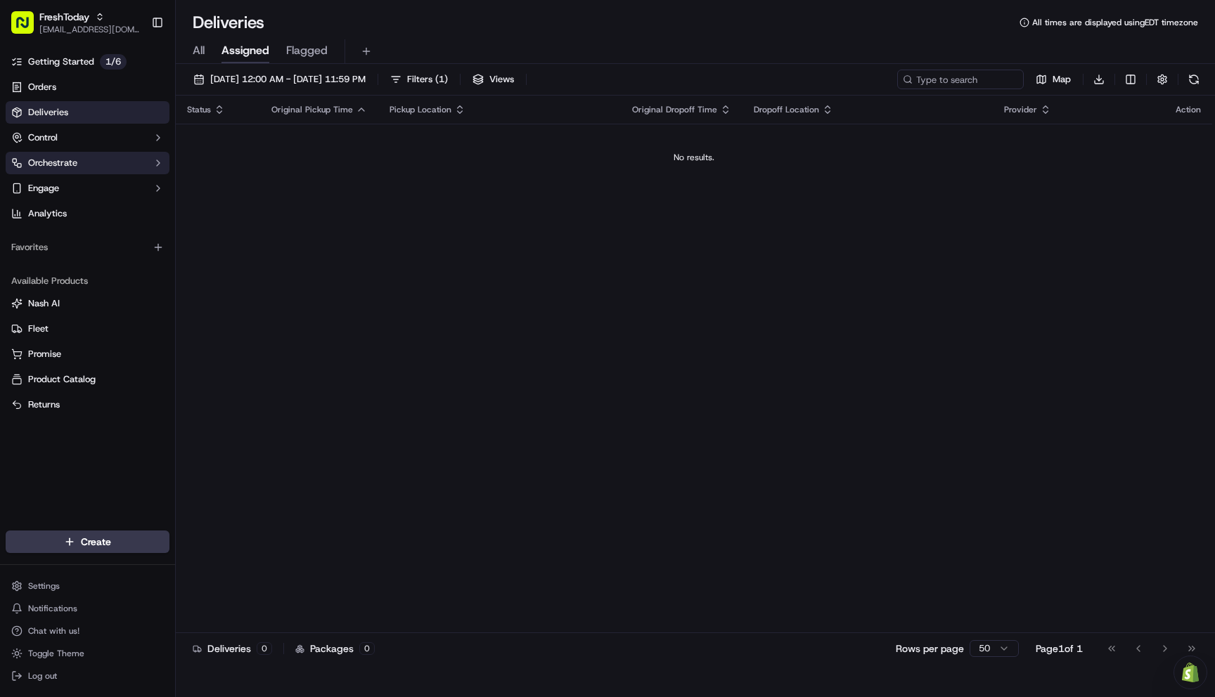
click at [63, 164] on span "Orchestrate" at bounding box center [52, 163] width 49 height 13
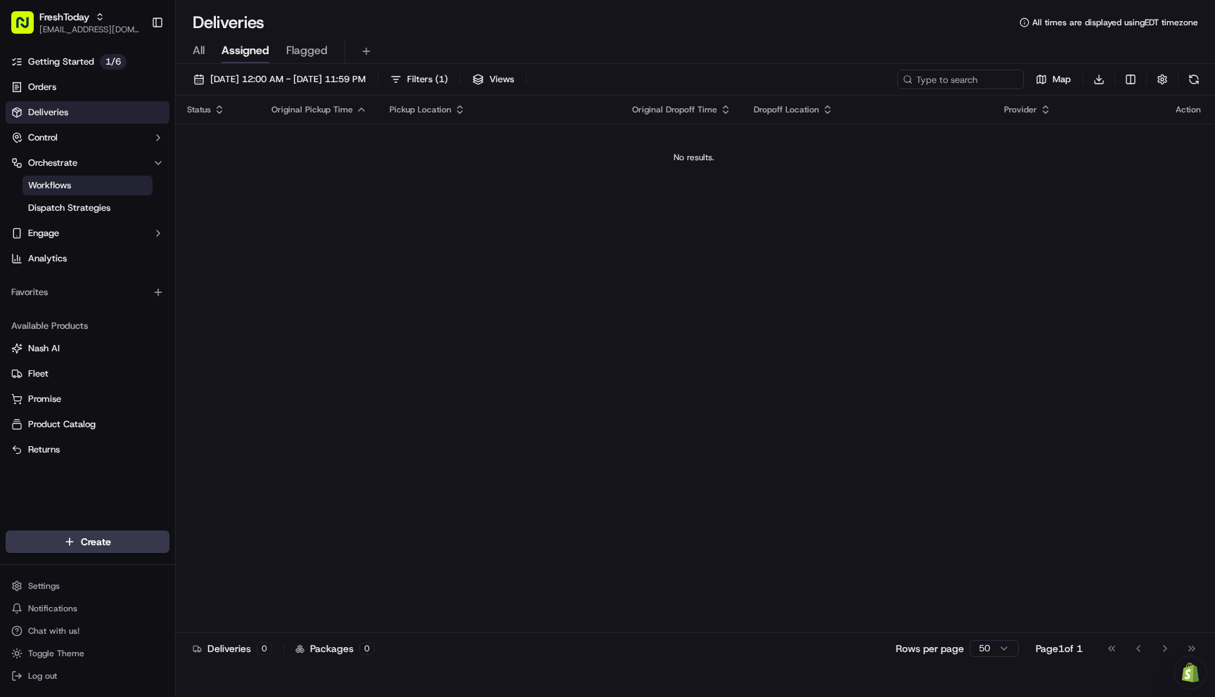
click at [58, 188] on span "Workflows" at bounding box center [49, 185] width 43 height 13
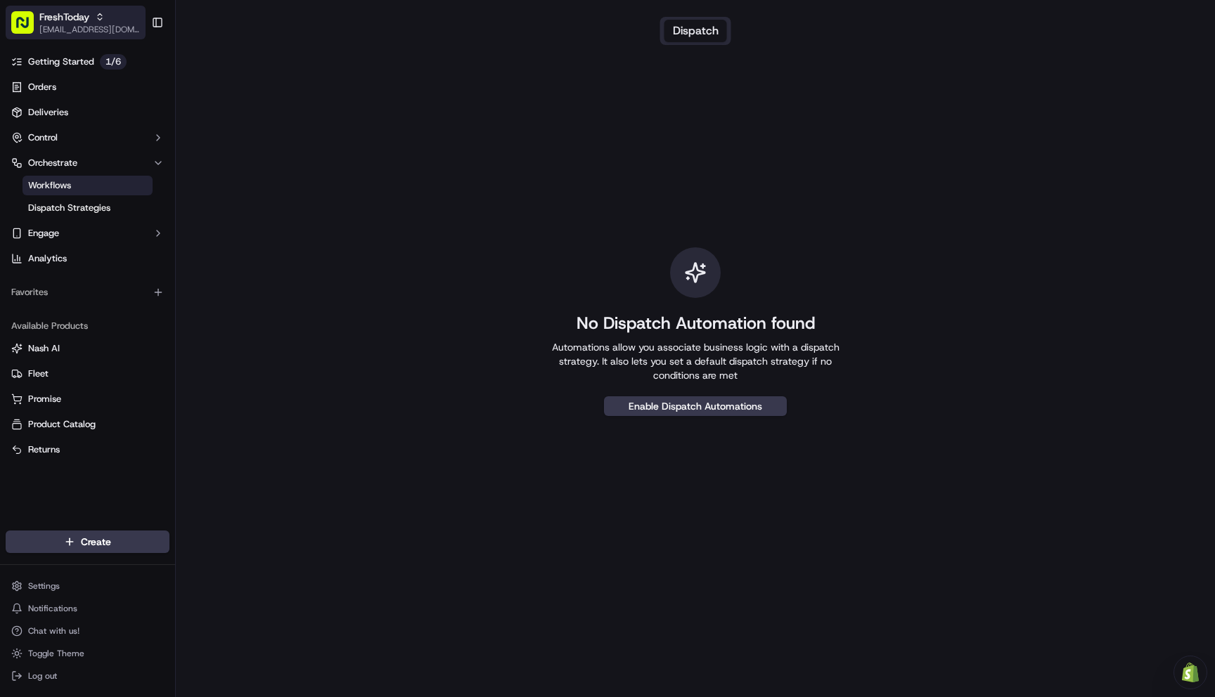
click at [117, 24] on span "[EMAIL_ADDRESS][DOMAIN_NAME]" at bounding box center [89, 29] width 101 height 11
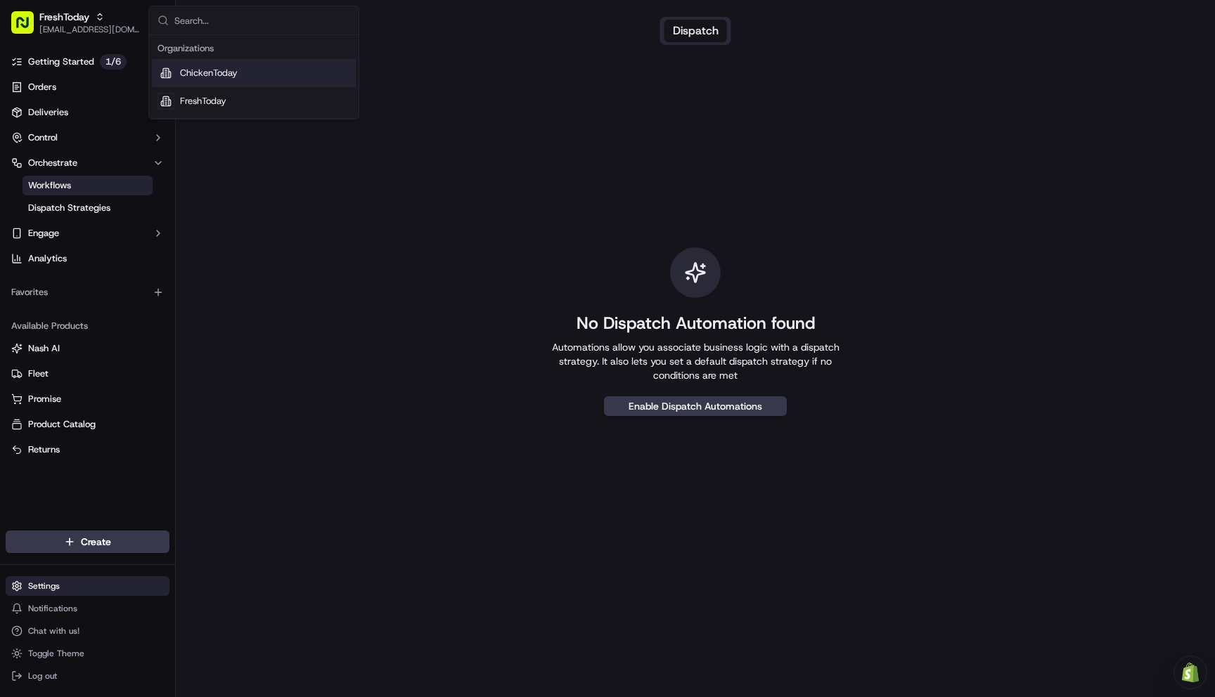
click at [41, 588] on html "FreshToday itschickentoday@gmail.com Toggle Sidebar Getting Started 1 / 6 Order…" at bounding box center [607, 348] width 1215 height 697
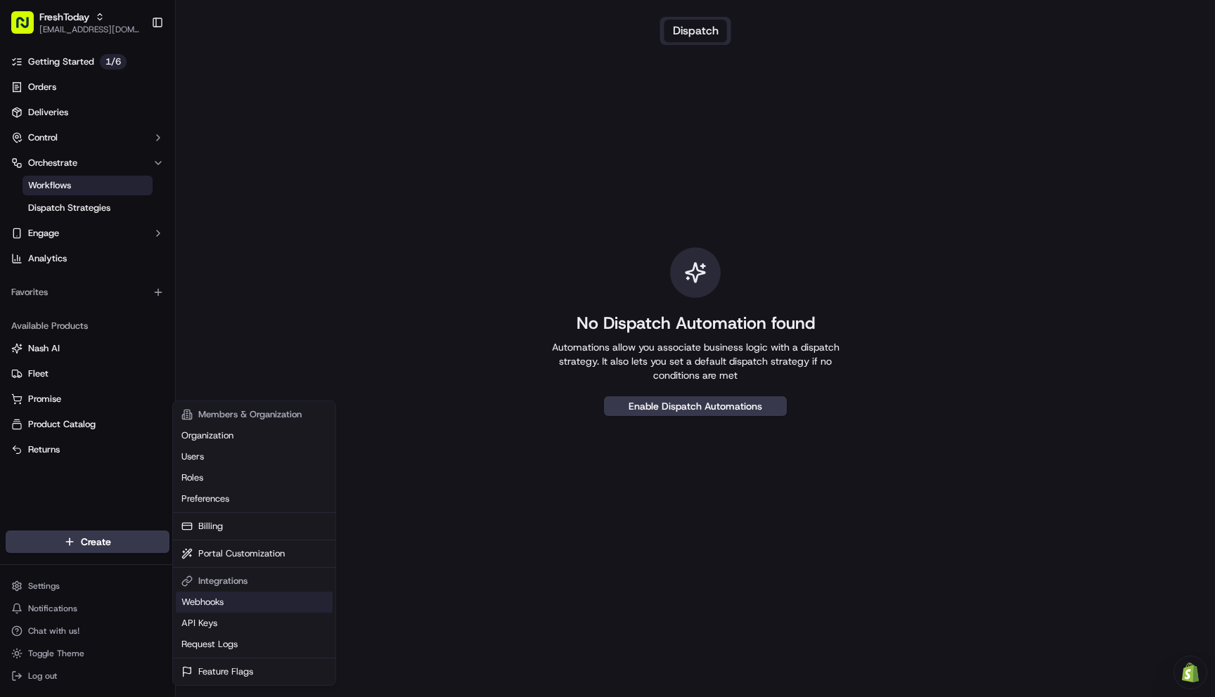
click at [203, 601] on link "Webhooks" at bounding box center [254, 602] width 157 height 21
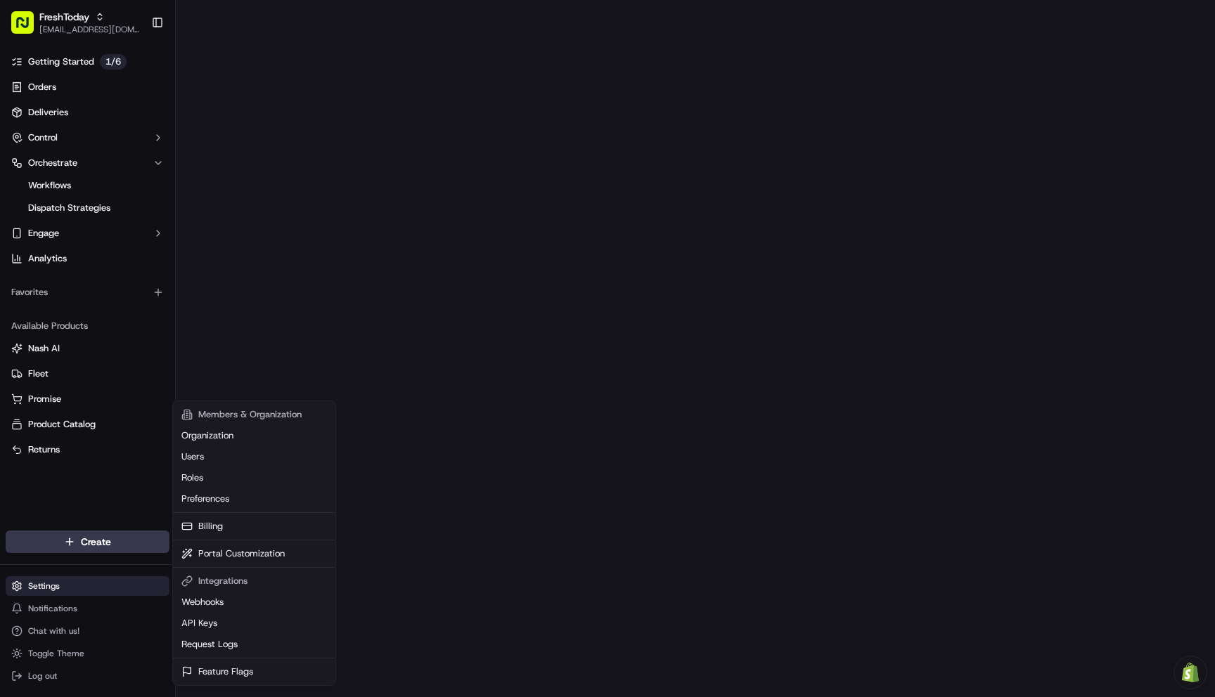
click at [68, 590] on html "FreshToday itschickentoday@gmail.com Toggle Sidebar Getting Started 1 / 6 Order…" at bounding box center [607, 348] width 1215 height 697
click at [209, 626] on link "API Keys" at bounding box center [254, 623] width 157 height 21
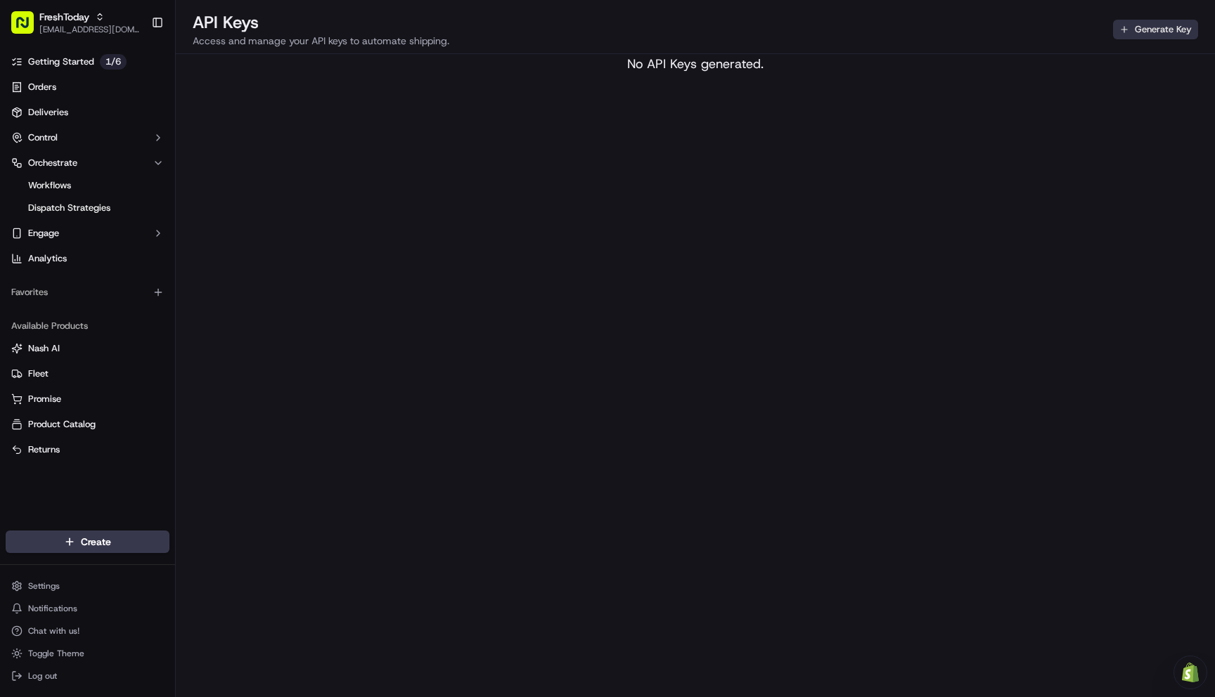
click at [1158, 29] on button "Generate Key" at bounding box center [1155, 30] width 85 height 20
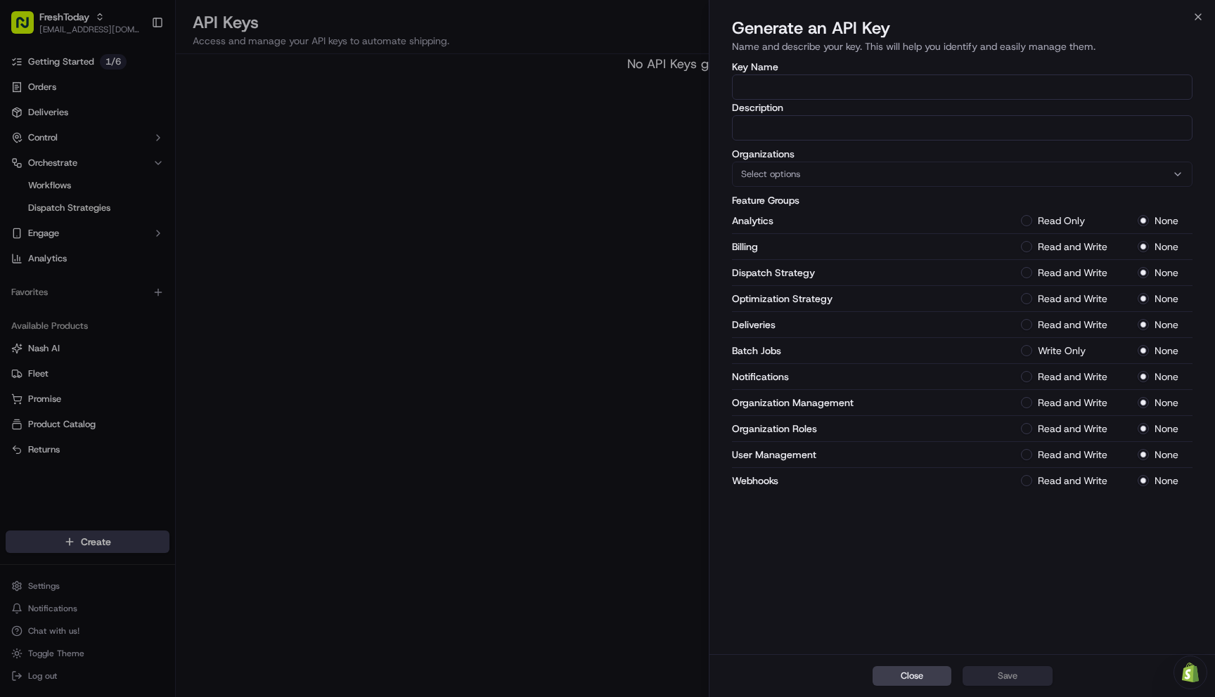
click at [775, 84] on input "Key Name" at bounding box center [962, 87] width 460 height 25
type input "ChickenToday"
click at [784, 128] on input "Description" at bounding box center [962, 127] width 460 height 25
click at [790, 181] on button "Select options" at bounding box center [962, 174] width 460 height 25
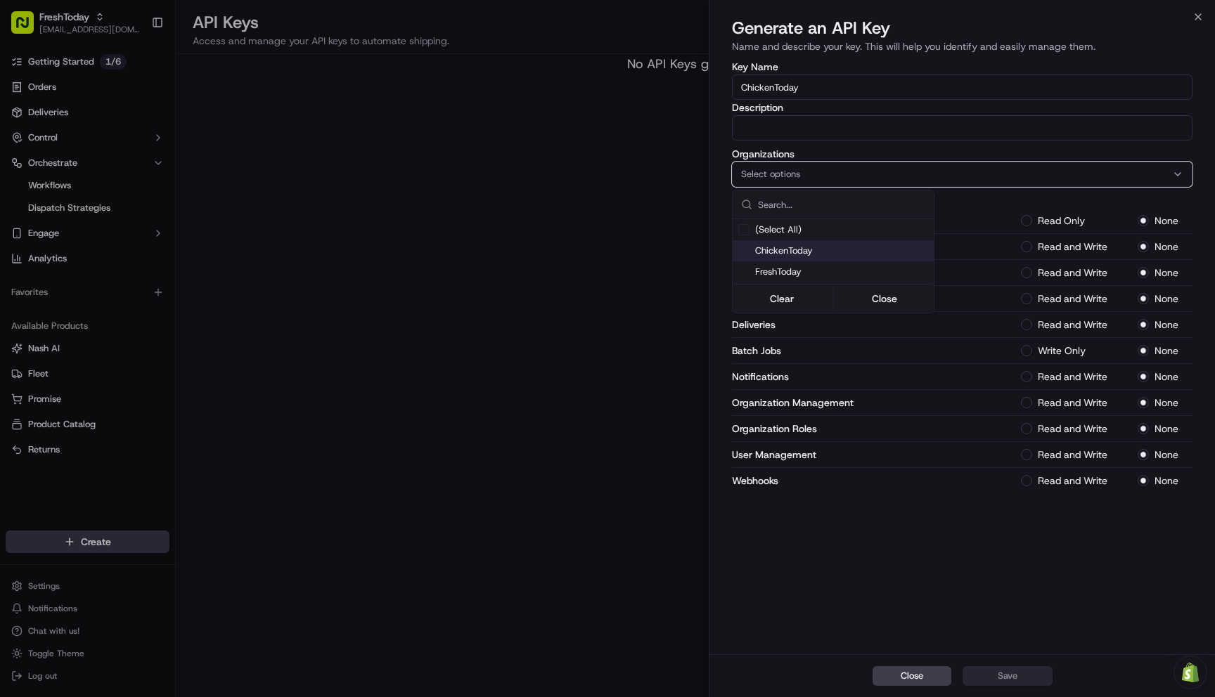
click at [799, 252] on span "ChickenToday" at bounding box center [841, 251] width 173 height 13
click at [874, 298] on button "Close" at bounding box center [884, 299] width 96 height 20
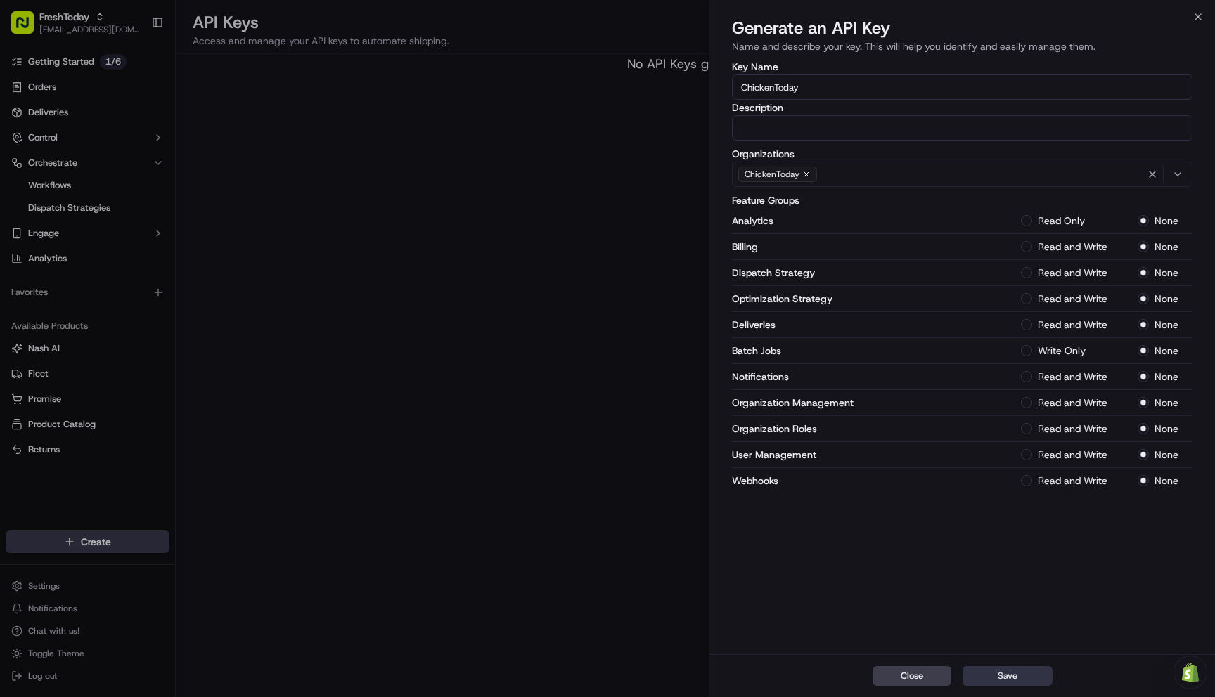
click at [1002, 678] on button "Save" at bounding box center [1007, 676] width 90 height 20
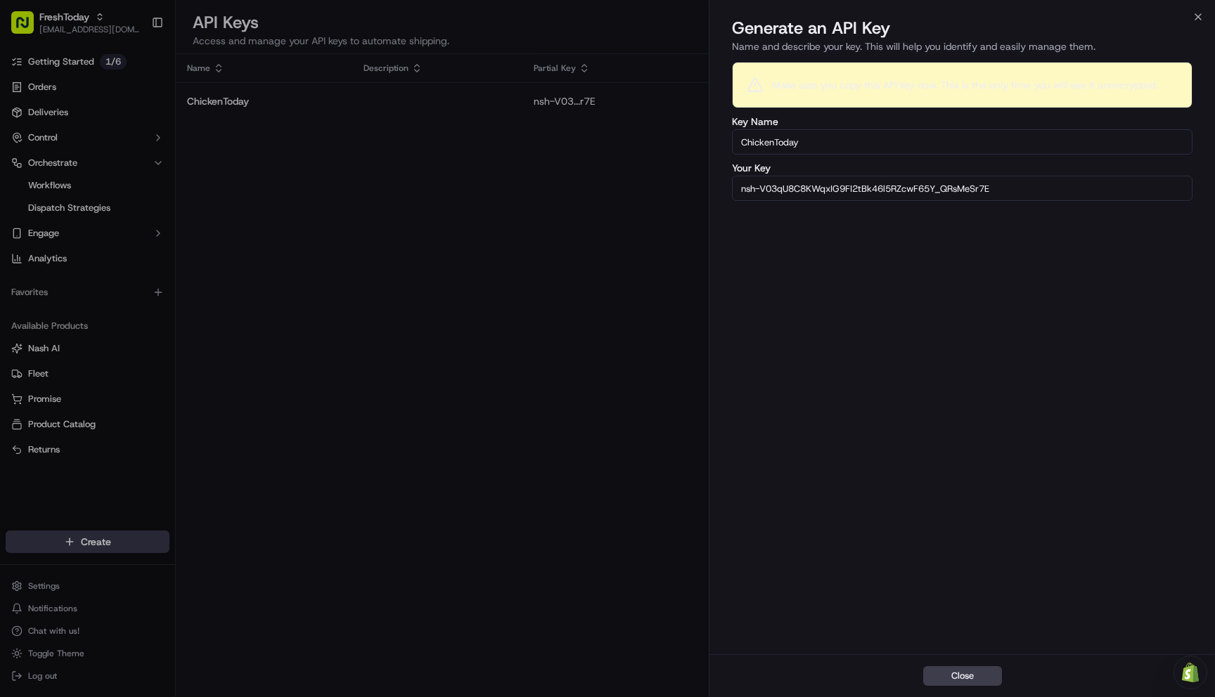
click at [819, 190] on input "nsh-V03qU8C8KWqxIG9FI2tBk46l5RZcwF65Y_QRsMeSr7E" at bounding box center [962, 188] width 460 height 25
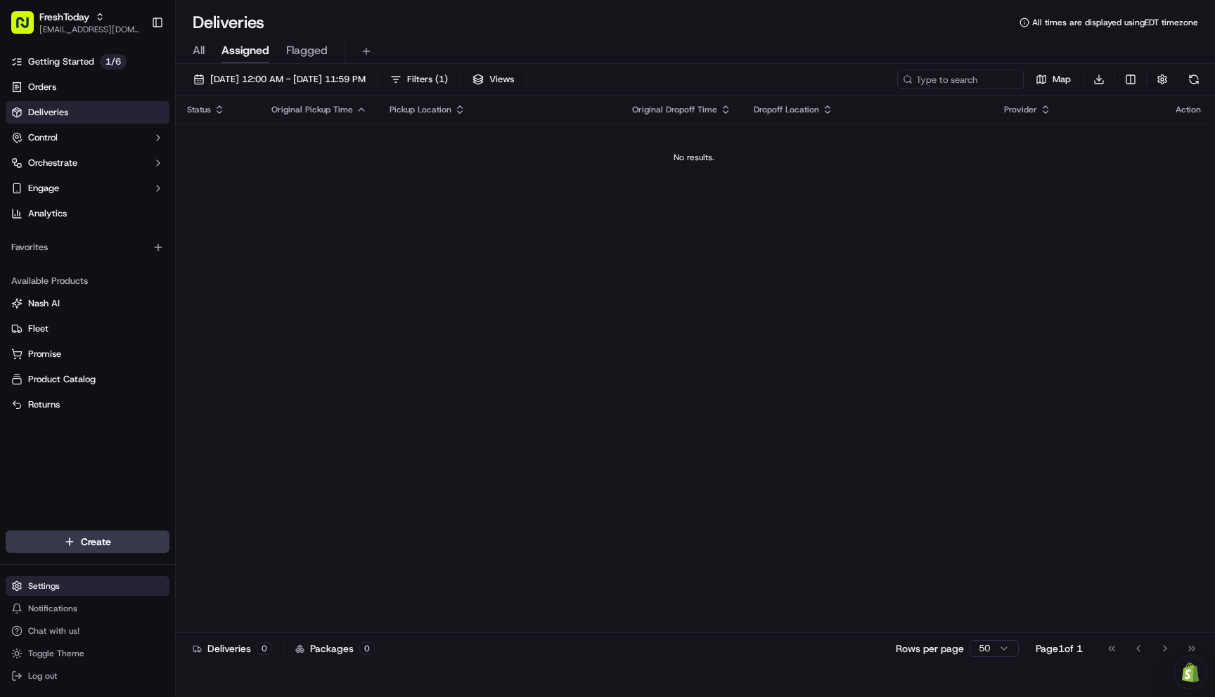
click at [47, 588] on html "FreshToday [EMAIL_ADDRESS][DOMAIN_NAME] Toggle Sidebar Getting Started 1 / 6 Or…" at bounding box center [607, 348] width 1215 height 697
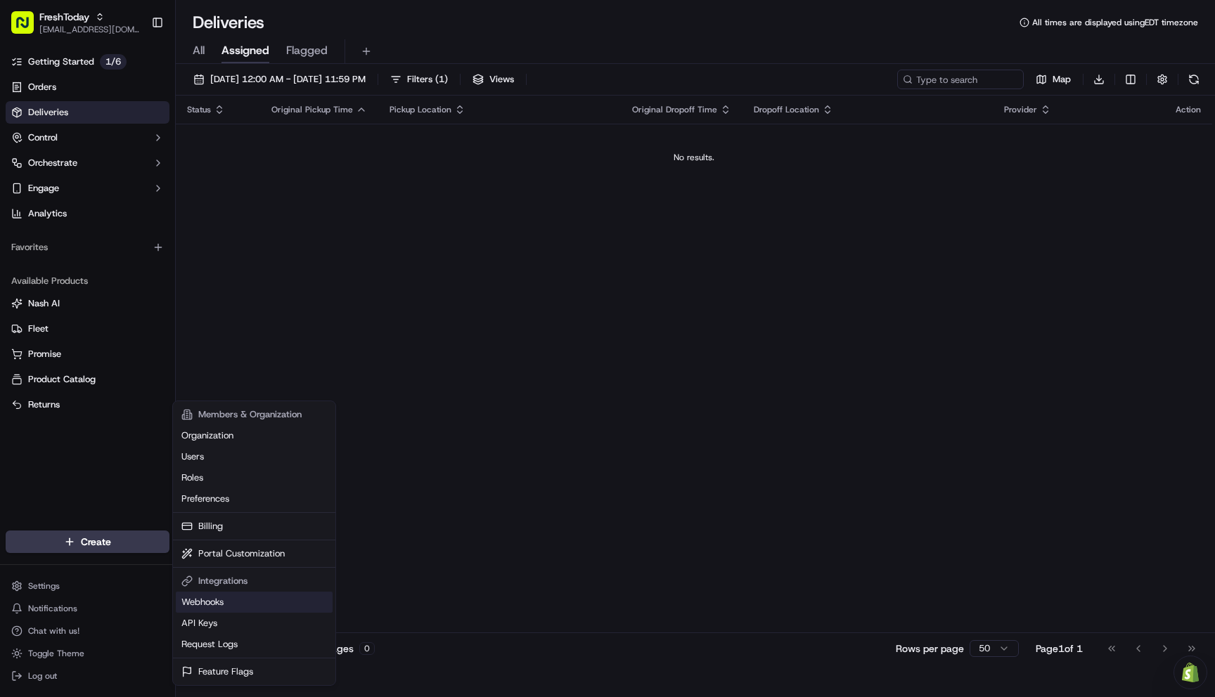
click at [209, 605] on link "Webhooks" at bounding box center [254, 602] width 157 height 21
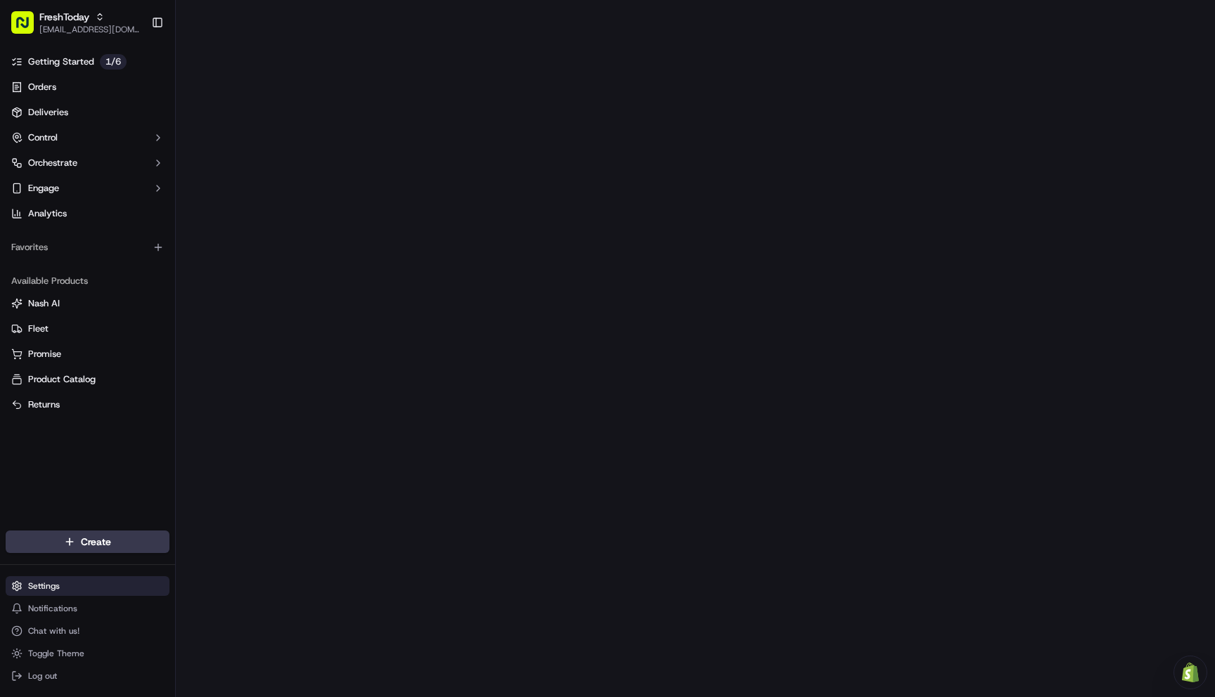
click at [58, 588] on html "FreshToday [EMAIL_ADDRESS][DOMAIN_NAME] Toggle Sidebar Getting Started 1 / 6 Or…" at bounding box center [607, 348] width 1215 height 697
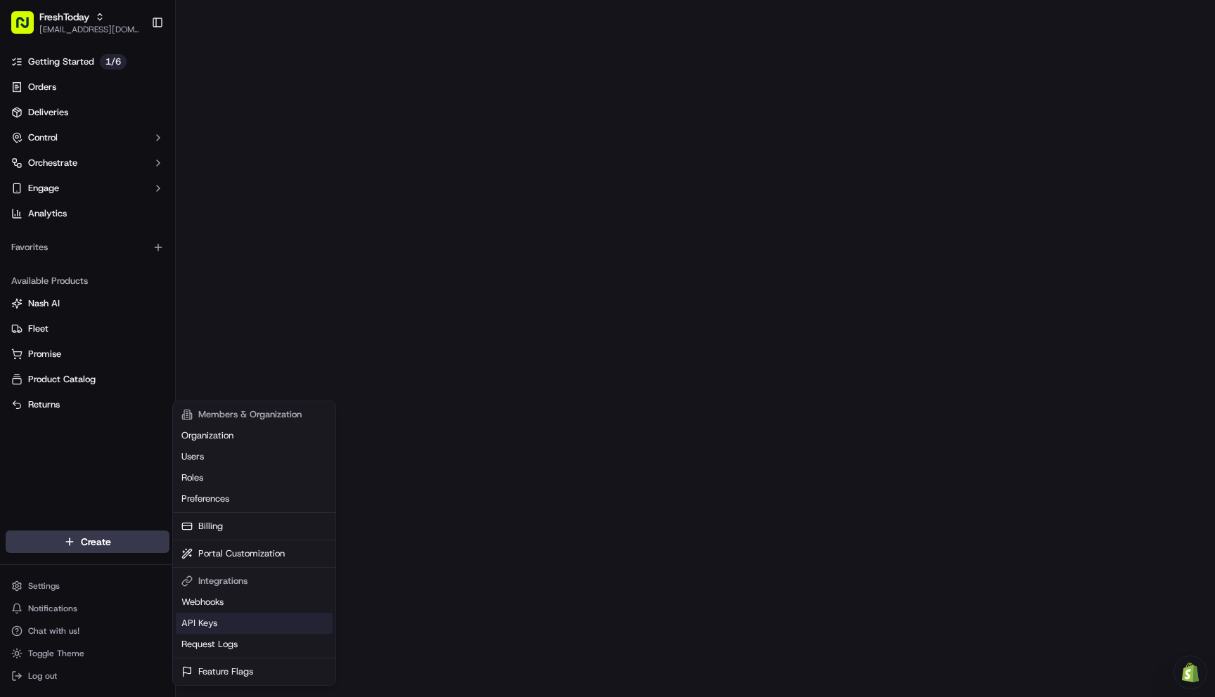
click at [209, 625] on link "API Keys" at bounding box center [254, 623] width 157 height 21
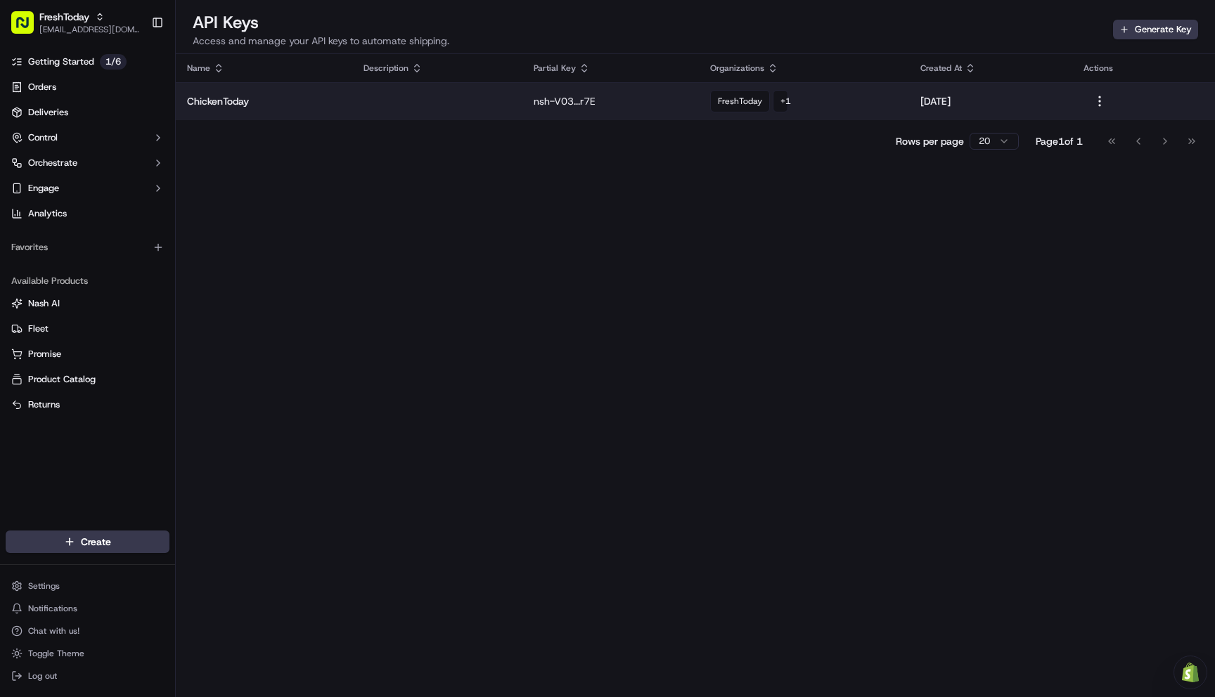
click at [553, 102] on p "nsh-V03...r7E" at bounding box center [611, 101] width 154 height 14
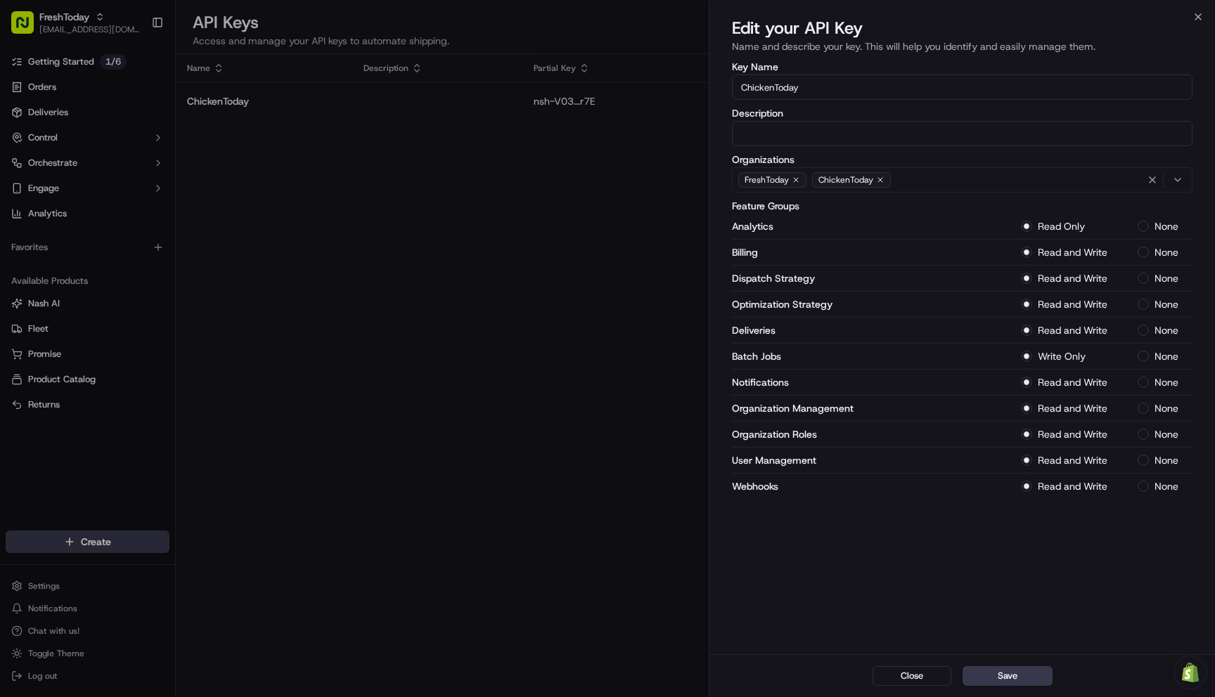
click at [793, 180] on icon "button" at bounding box center [795, 180] width 8 height 8
click at [1199, 15] on icon "button" at bounding box center [1197, 16] width 11 height 11
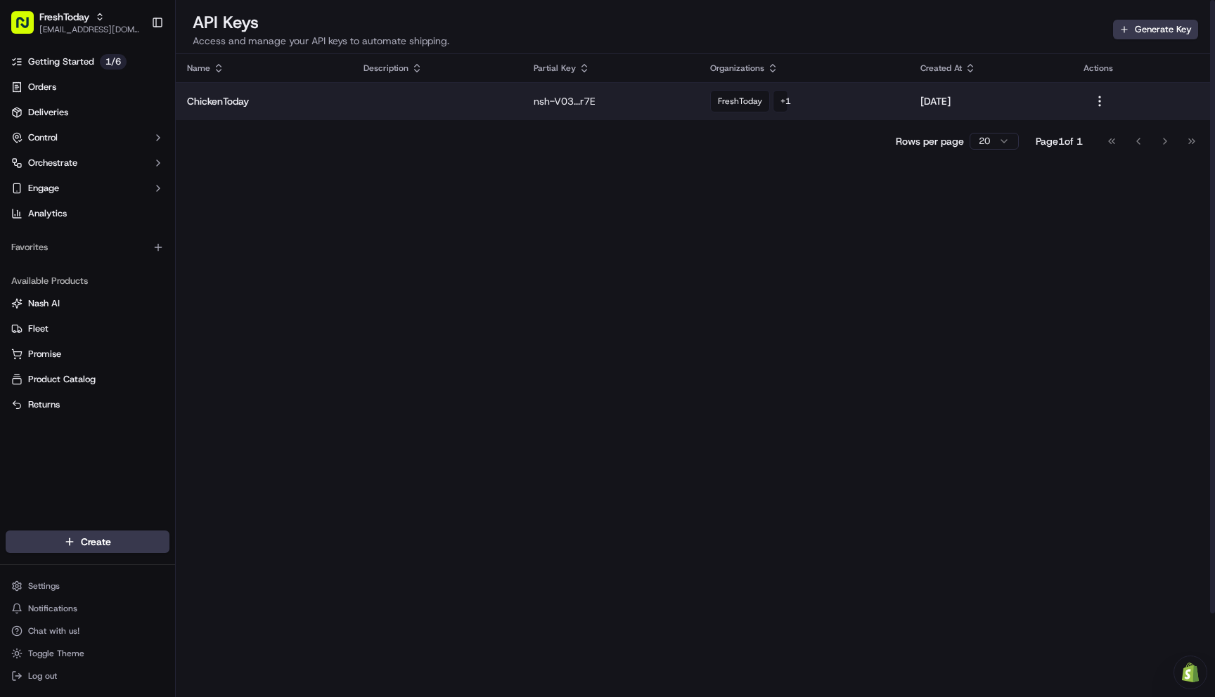
click at [549, 98] on p "nsh-V03...r7E" at bounding box center [611, 101] width 154 height 14
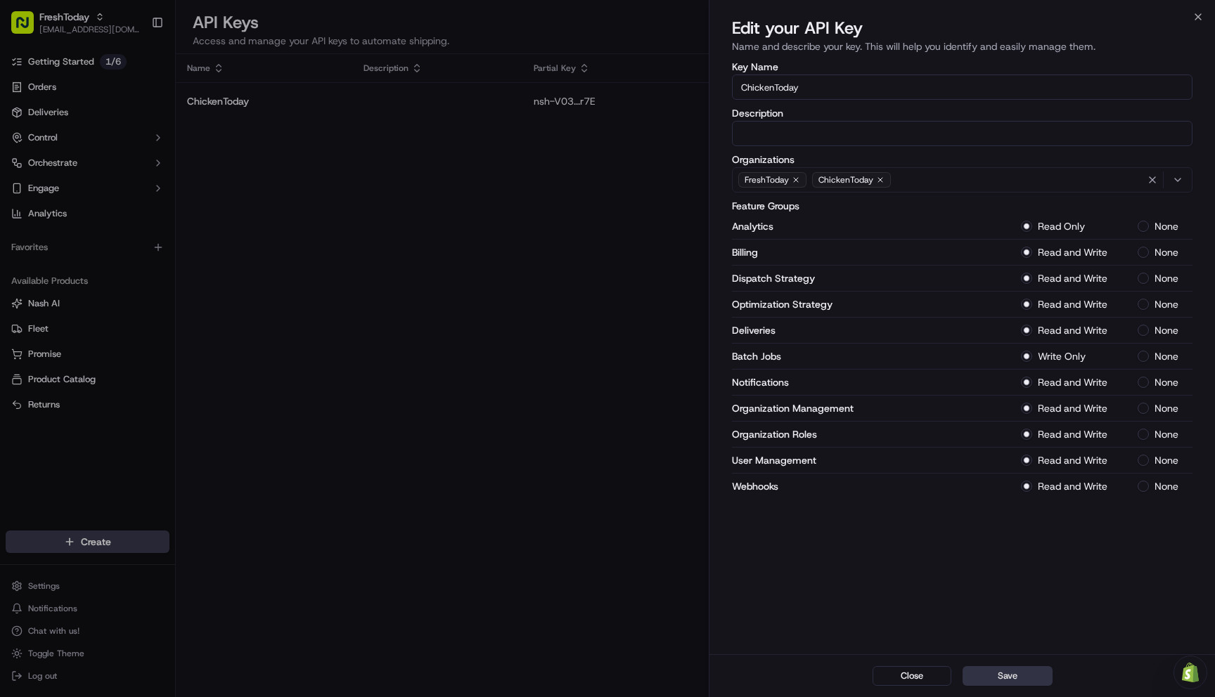
click at [1009, 679] on button "Save" at bounding box center [1007, 676] width 90 height 20
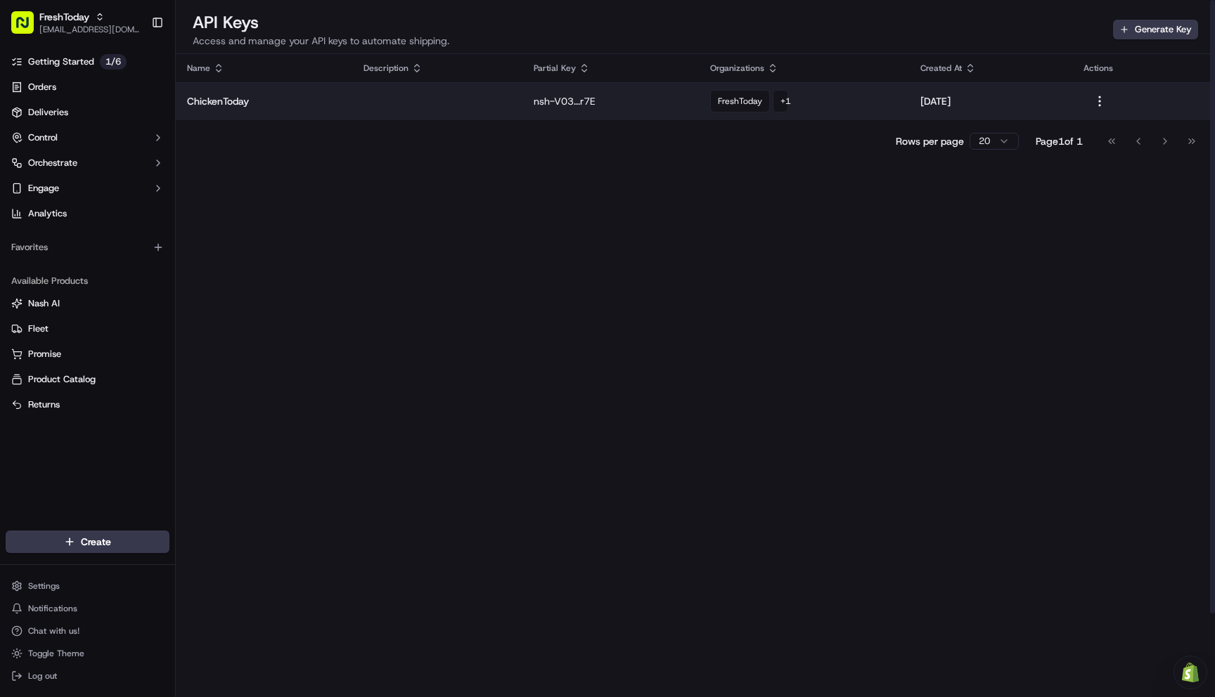
click at [569, 101] on p "nsh-V03...r7E" at bounding box center [611, 101] width 154 height 14
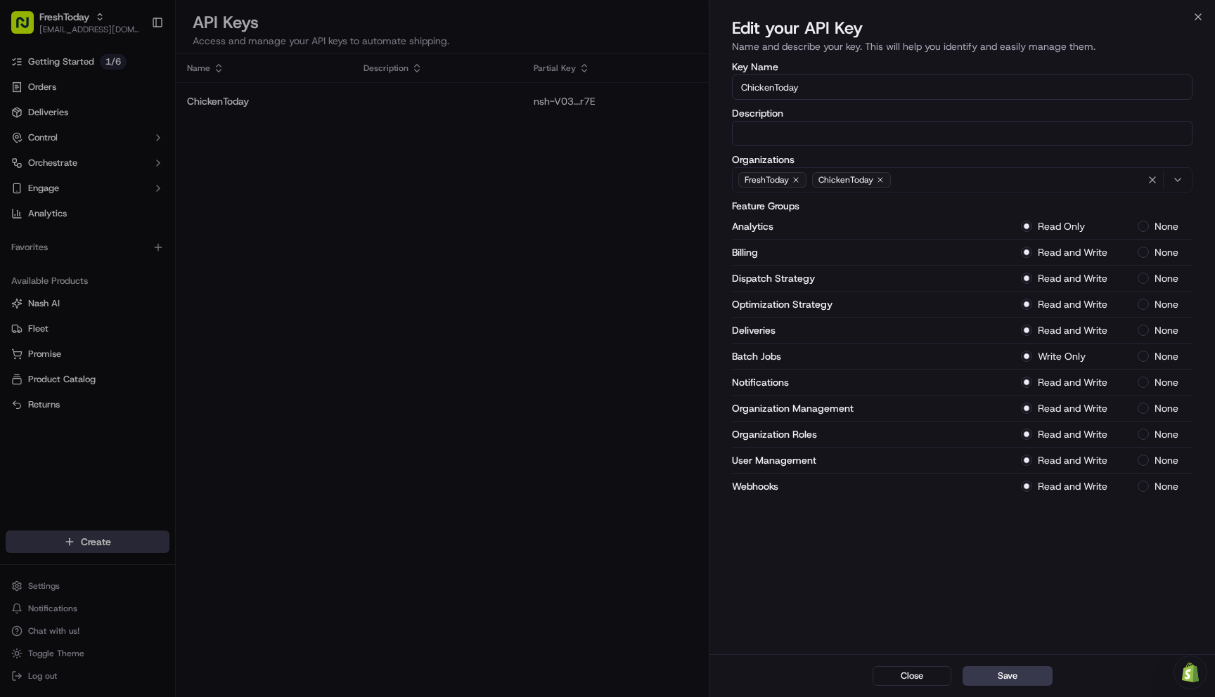
click at [780, 132] on input "Description" at bounding box center [962, 133] width 460 height 25
click at [1201, 165] on div "Key Name ChickenToday Description Organizations FreshToday ChickenToday Feature…" at bounding box center [961, 356] width 505 height 595
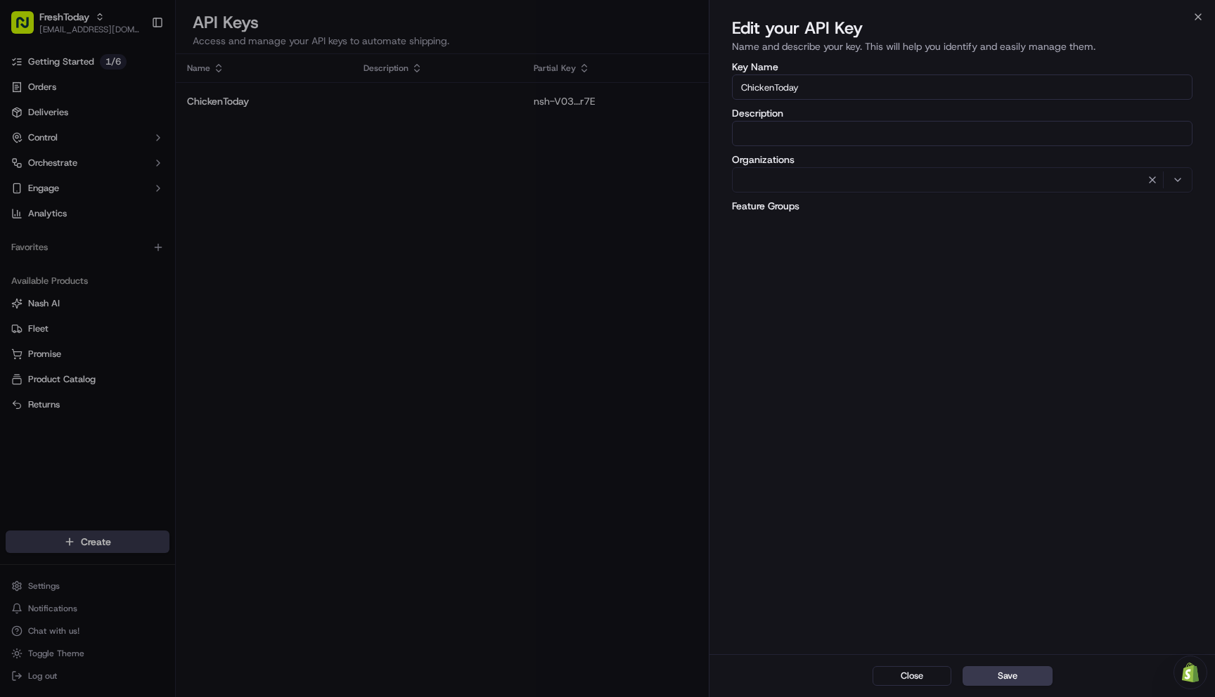
click at [213, 127] on div at bounding box center [607, 348] width 1215 height 697
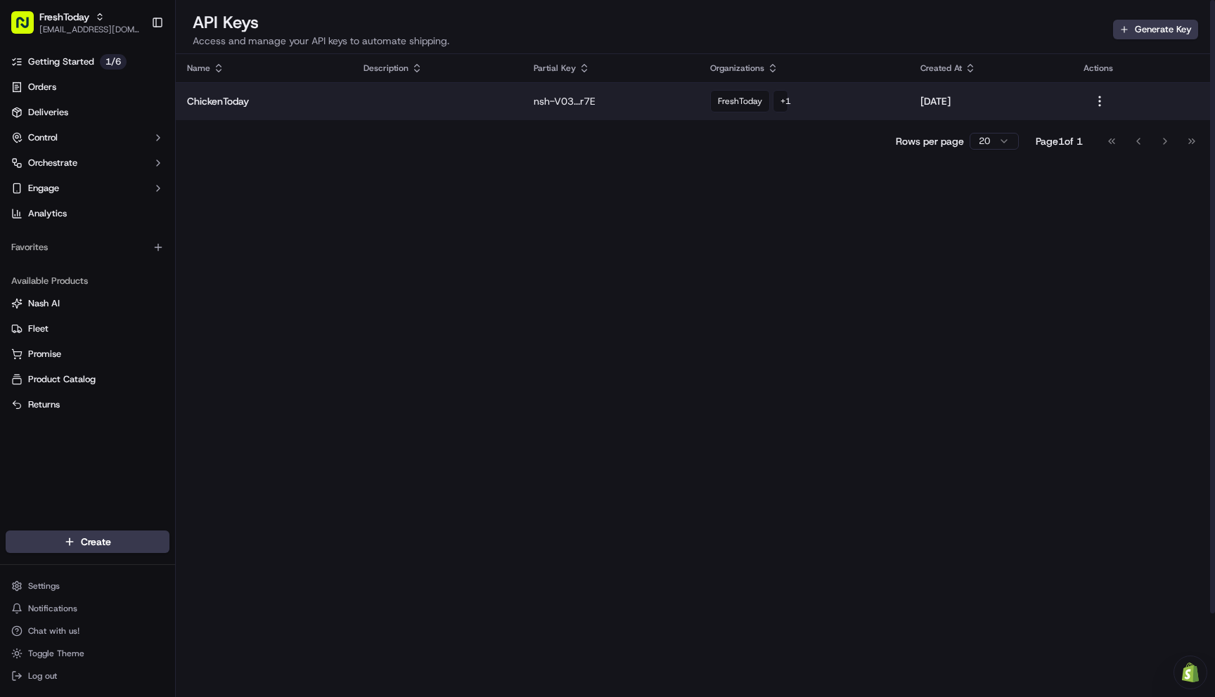
click at [219, 102] on p "ChickenToday" at bounding box center [264, 101] width 154 height 14
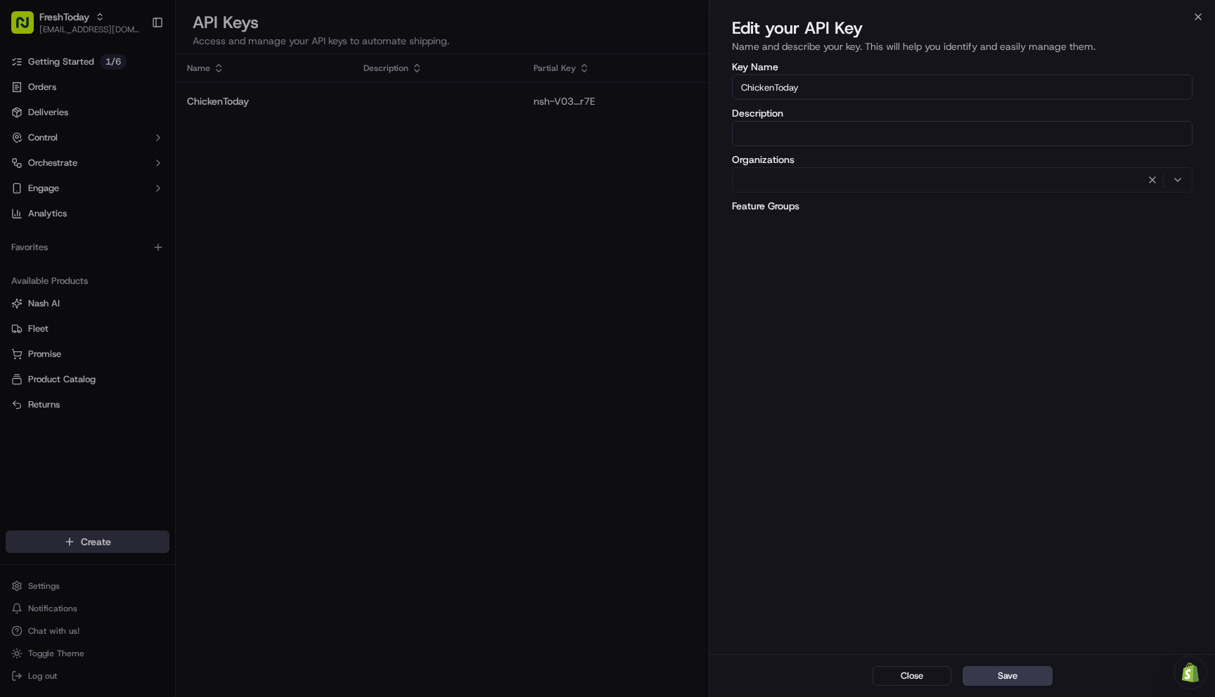
click at [604, 309] on div at bounding box center [607, 348] width 1215 height 697
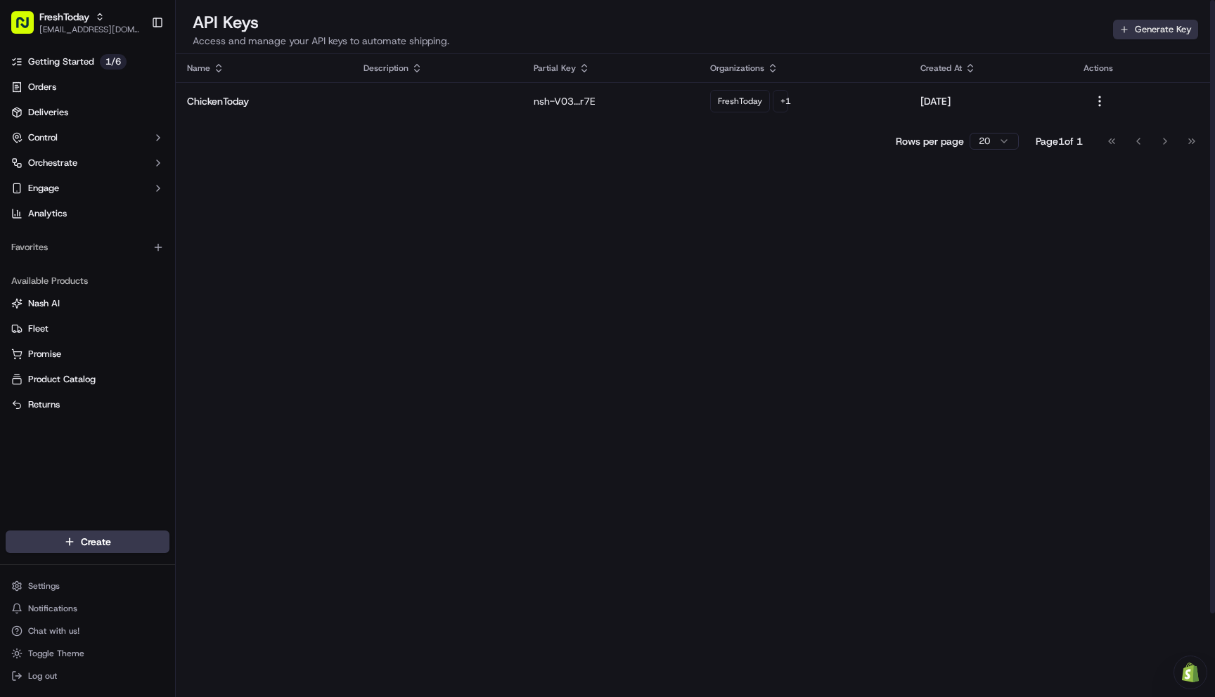
click at [1153, 30] on button "Generate Key" at bounding box center [1155, 30] width 85 height 20
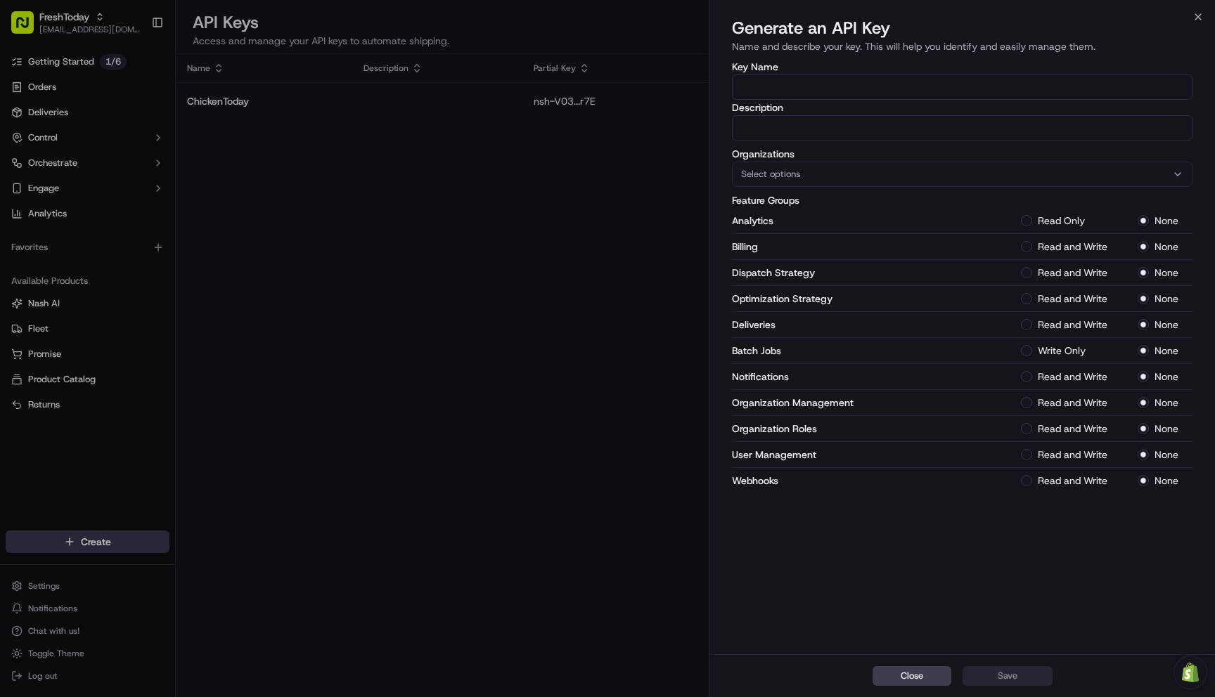
click at [777, 91] on input "Key Name" at bounding box center [962, 87] width 460 height 25
type input "ChickenToday"
click at [761, 125] on input "Description" at bounding box center [962, 127] width 460 height 25
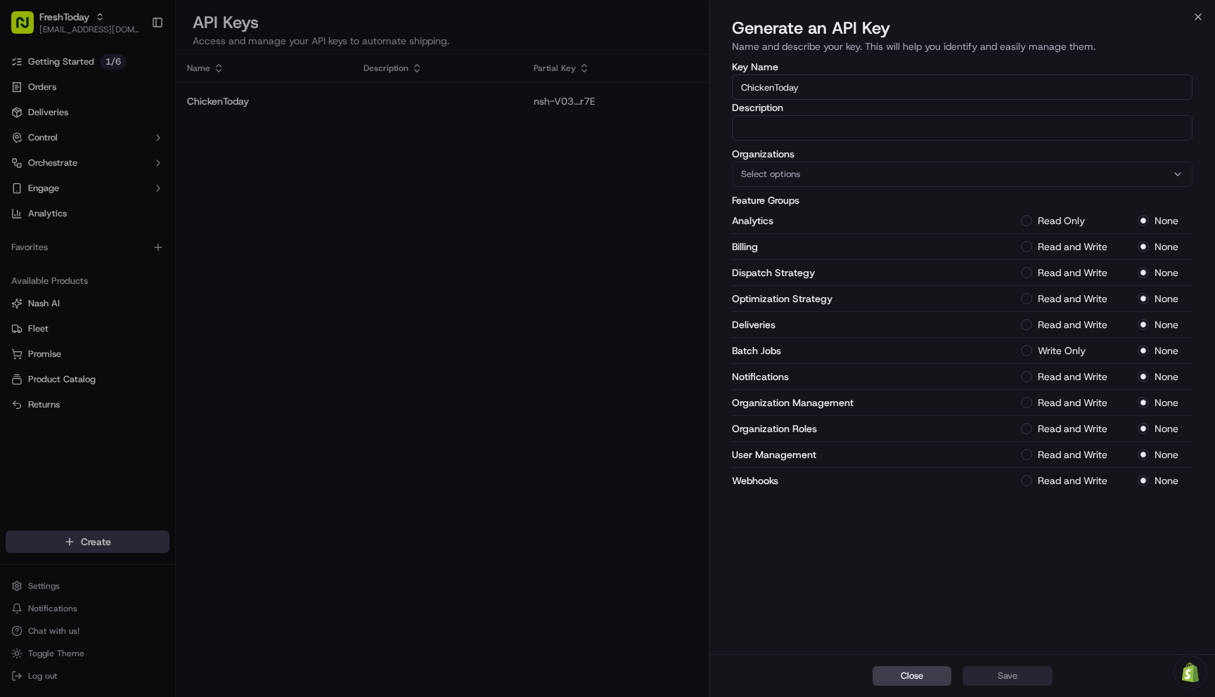
click at [762, 128] on input "Description" at bounding box center [962, 127] width 460 height 25
type input "S"
type input "Shopify"
click at [797, 170] on span "Select options" at bounding box center [770, 174] width 59 height 13
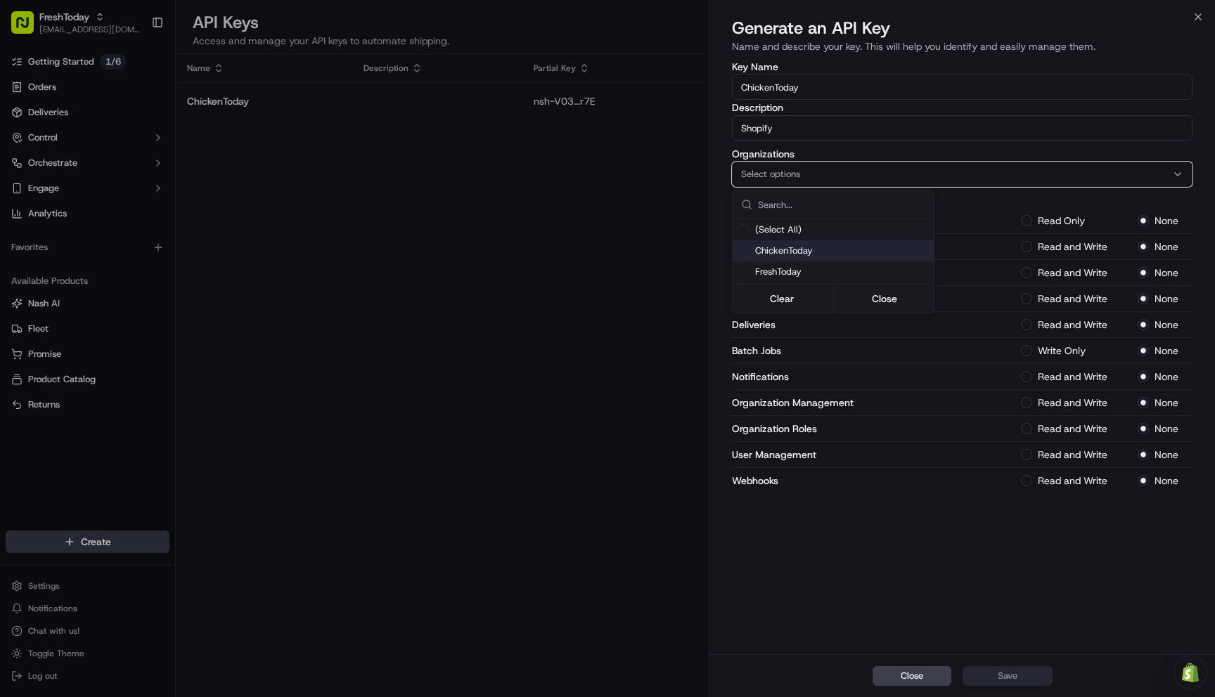
click at [777, 253] on span "ChickenToday" at bounding box center [841, 251] width 173 height 13
click at [763, 268] on span "FreshToday" at bounding box center [841, 272] width 173 height 13
click at [877, 298] on button "Close" at bounding box center [884, 299] width 96 height 20
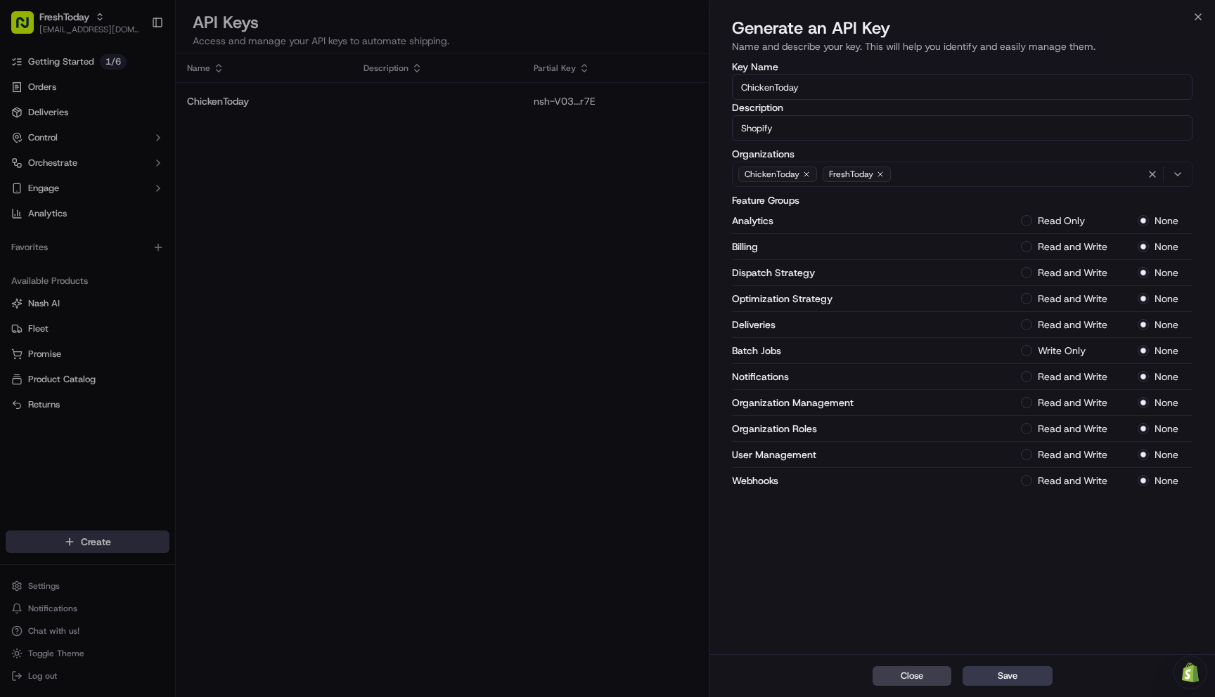
click at [1027, 221] on button "Read Only" at bounding box center [1026, 220] width 11 height 11
click at [1026, 250] on button "Read and Write" at bounding box center [1026, 246] width 11 height 11
click at [1027, 283] on div "Dispatch Strategy Read and Write None" at bounding box center [962, 273] width 460 height 26
click at [1025, 272] on Strategy-1 "Read and Write" at bounding box center [1026, 272] width 11 height 11
click at [1026, 224] on button "Read Only" at bounding box center [1026, 220] width 11 height 11
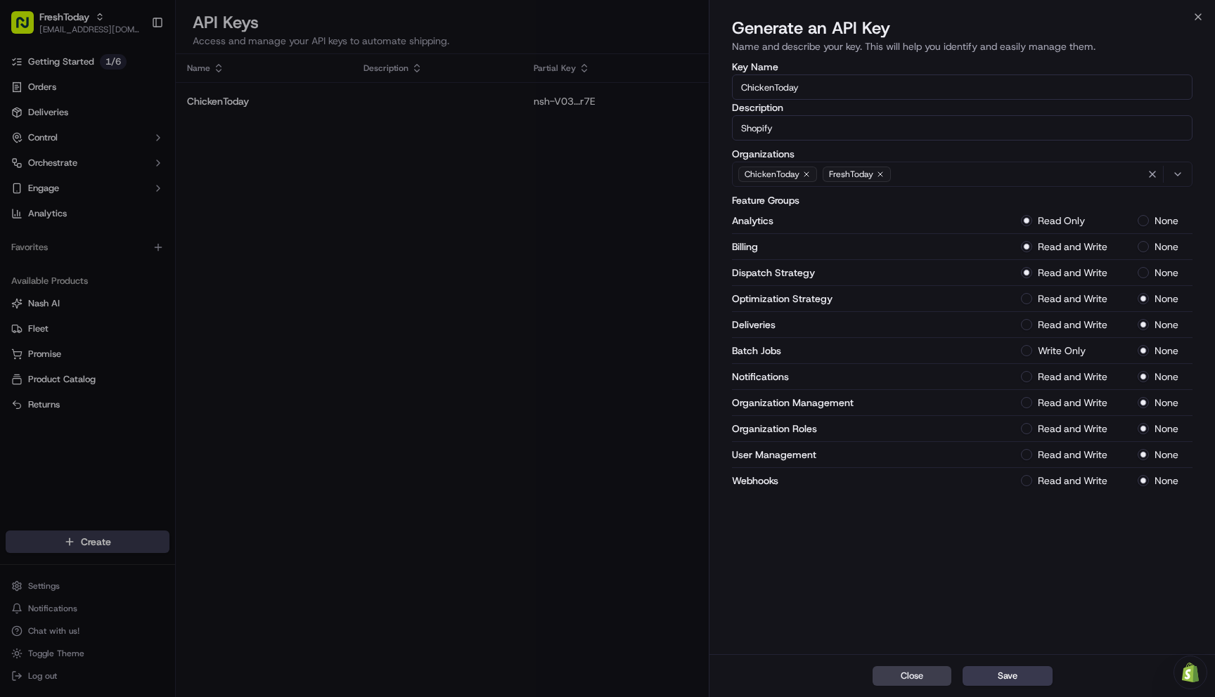
click at [1146, 223] on button "None" at bounding box center [1142, 220] width 11 height 11
click at [1145, 249] on button "None" at bounding box center [1142, 246] width 11 height 11
click at [1146, 274] on Strategy-2 "None" at bounding box center [1142, 272] width 11 height 11
click at [998, 675] on button "Save" at bounding box center [1007, 676] width 90 height 20
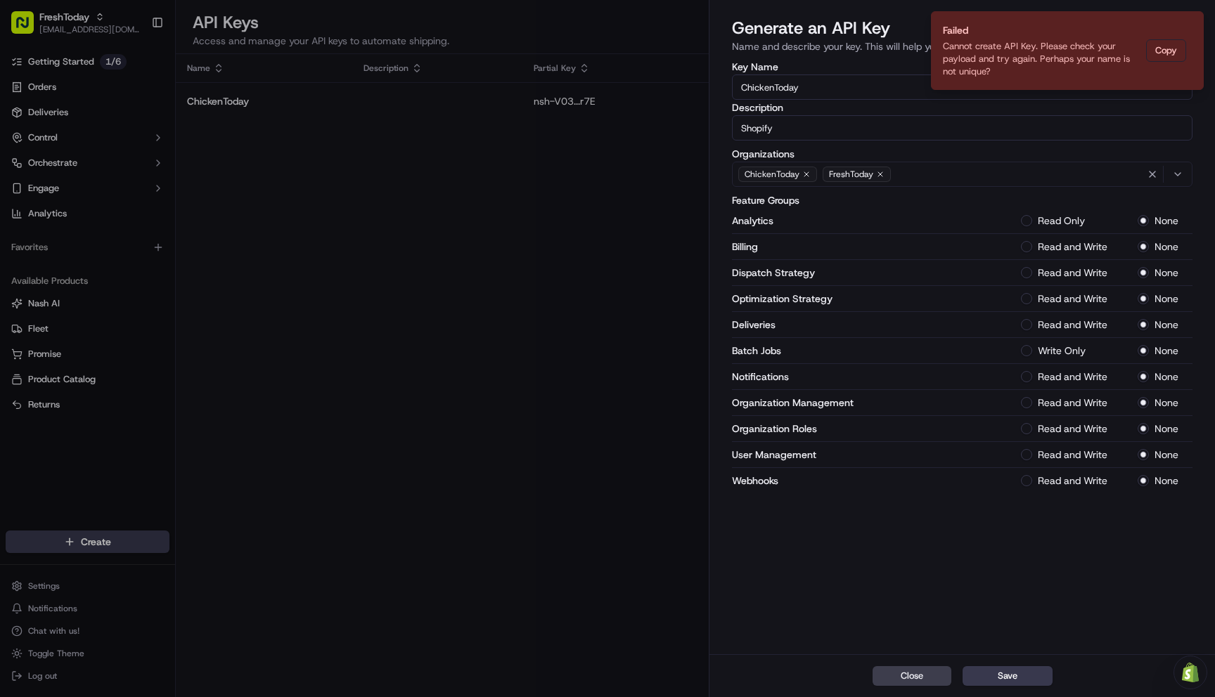
click at [1029, 614] on div "Key Name ChickenToday Description Shopify Organizations ChickenToday FreshToday…" at bounding box center [961, 356] width 505 height 595
click at [1163, 53] on button "Copy" at bounding box center [1166, 50] width 40 height 22
click at [1194, 19] on icon "Notifications (F8)" at bounding box center [1191, 23] width 11 height 11
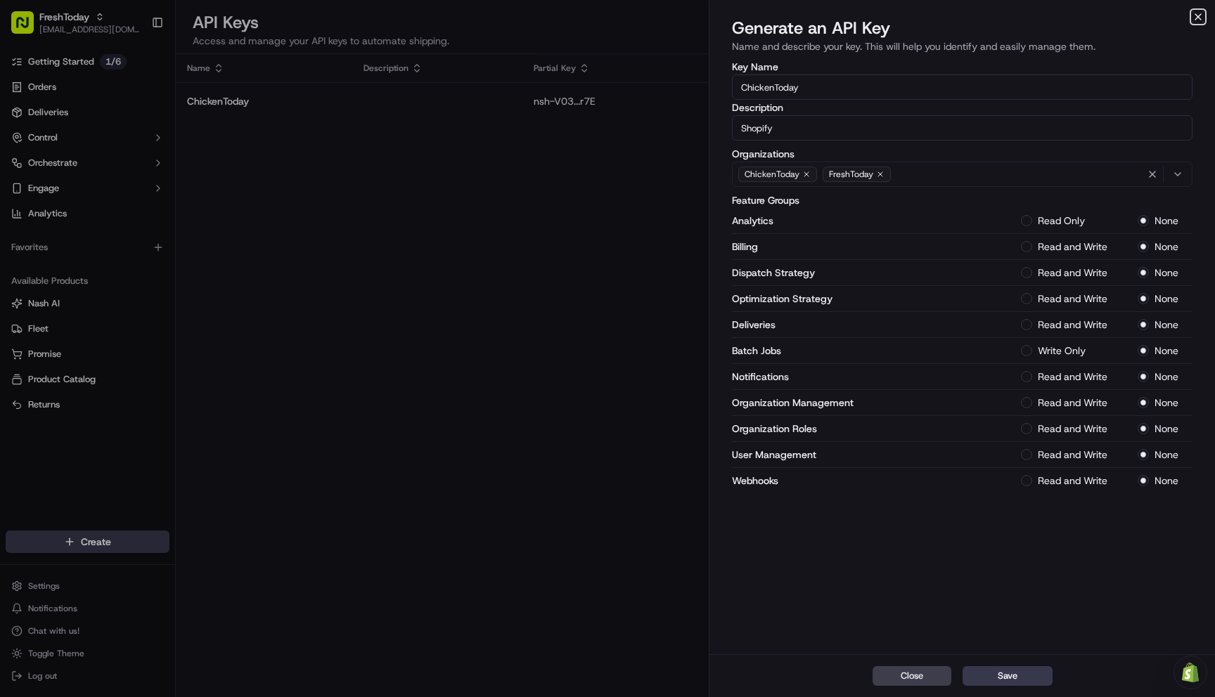
click at [1202, 21] on icon "button" at bounding box center [1197, 16] width 11 height 11
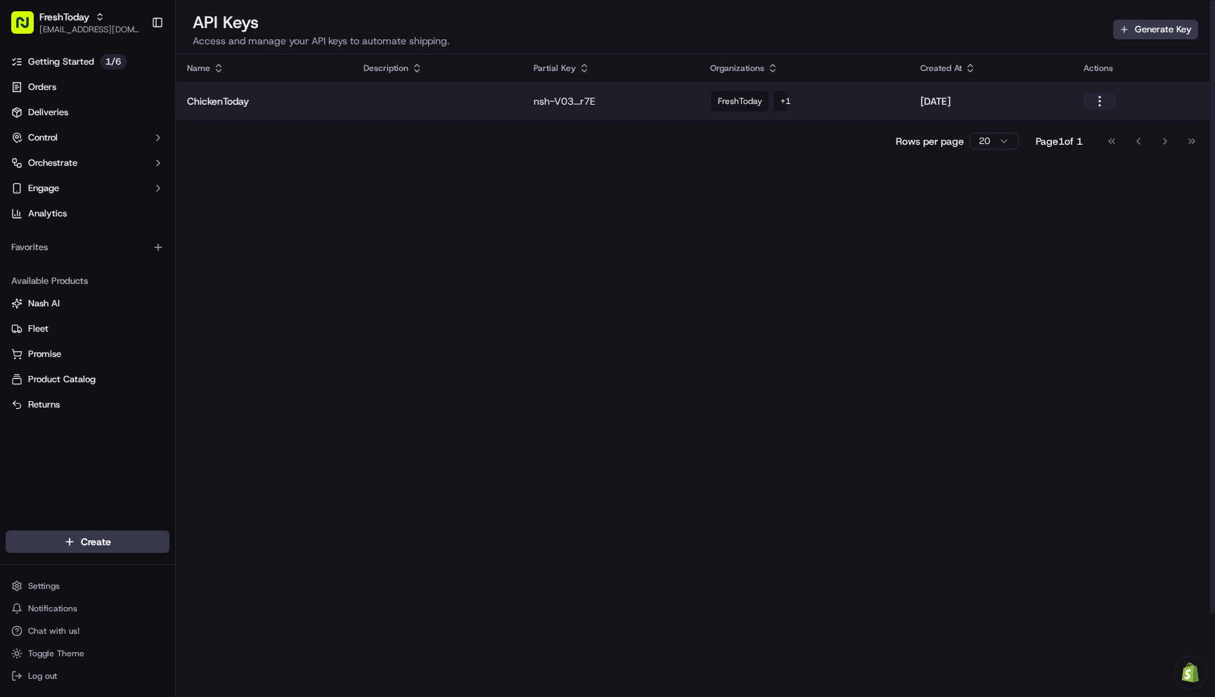
click at [1099, 93] on button "button" at bounding box center [1099, 101] width 32 height 17
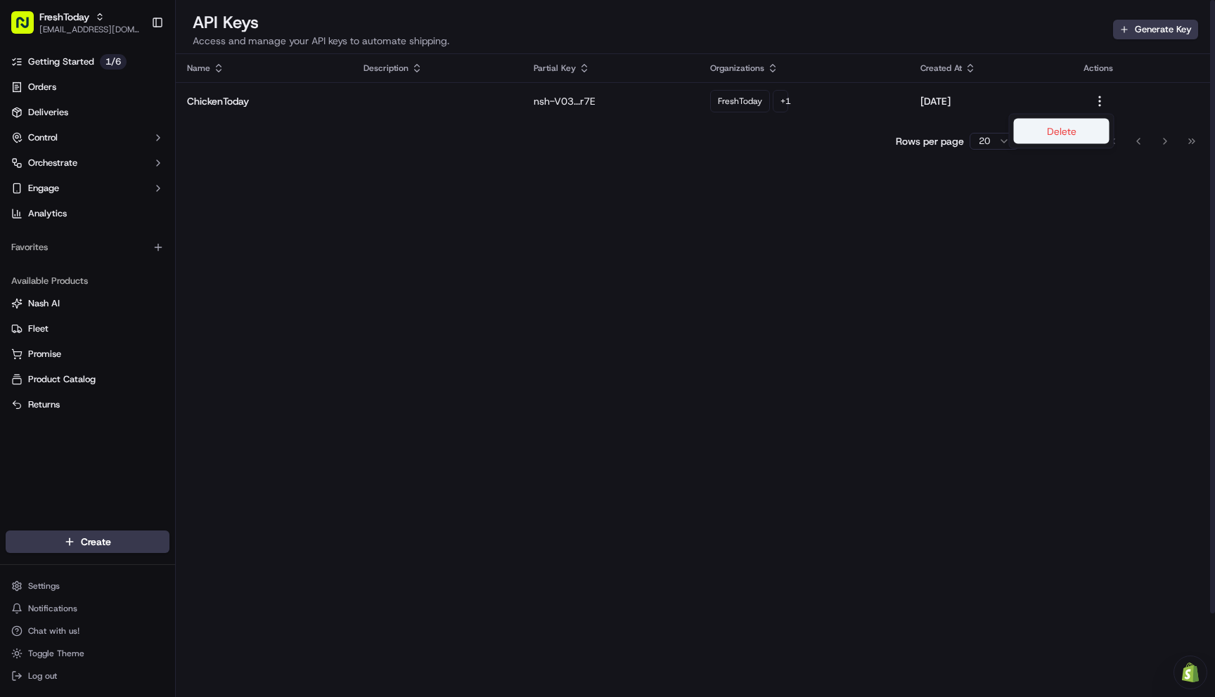
click at [1063, 124] on button "Delete" at bounding box center [1062, 131] width 96 height 25
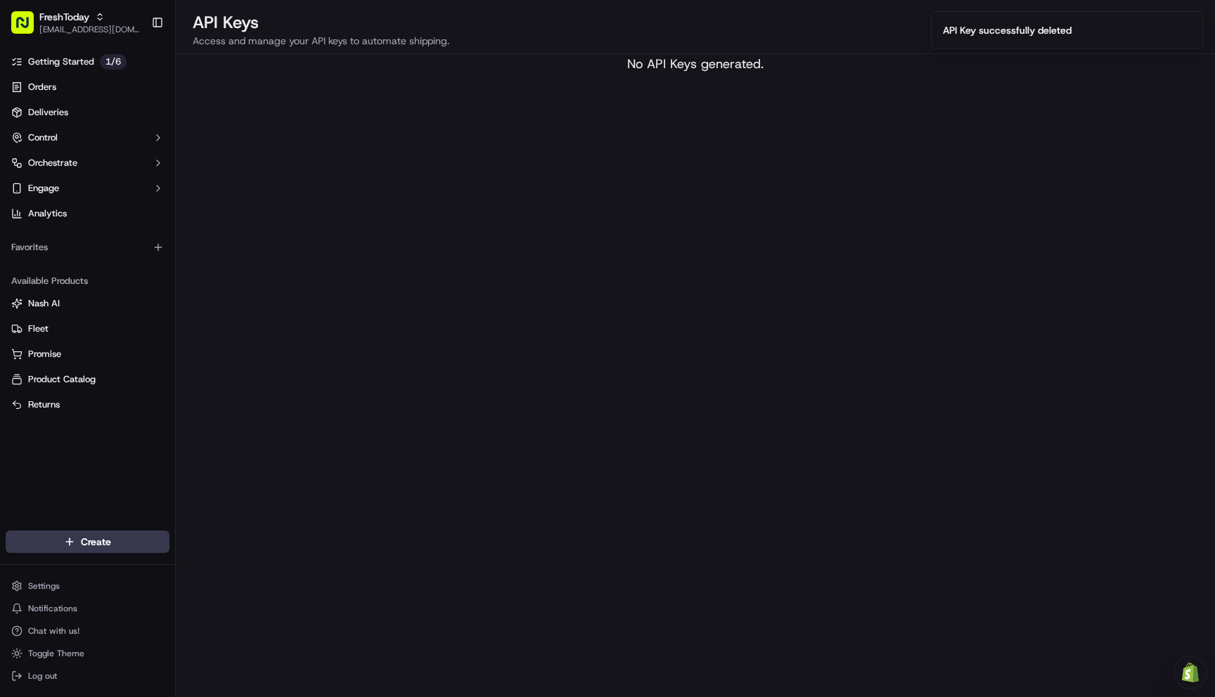
click at [1001, 128] on div "API Keys Access and manage your API keys to automate shipping. Generate Key No …" at bounding box center [695, 332] width 1039 height 664
click at [1194, 23] on icon "Notifications (F8)" at bounding box center [1191, 23] width 11 height 11
click at [1160, 37] on button "Generate Key" at bounding box center [1155, 30] width 85 height 20
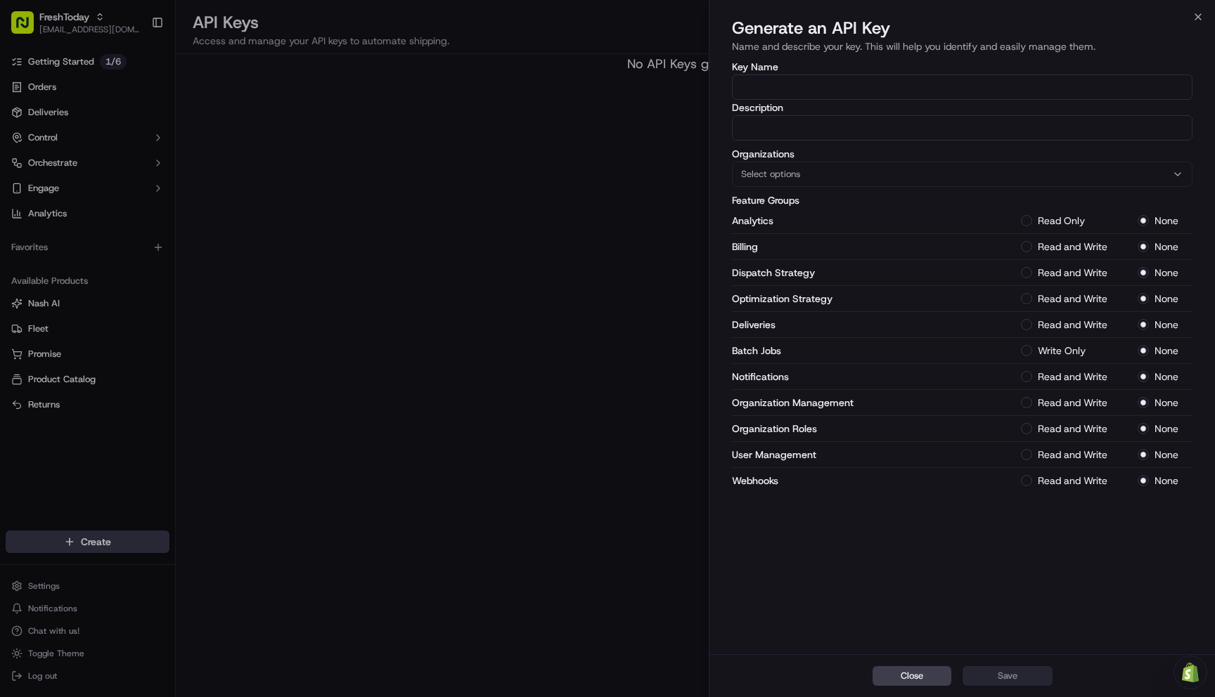
click at [768, 85] on input "Key Name" at bounding box center [962, 87] width 460 height 25
type input "ChickenToday"
click at [764, 127] on input "Description" at bounding box center [962, 127] width 460 height 25
type input "Shopify"
click at [773, 172] on span "Select options" at bounding box center [770, 174] width 59 height 13
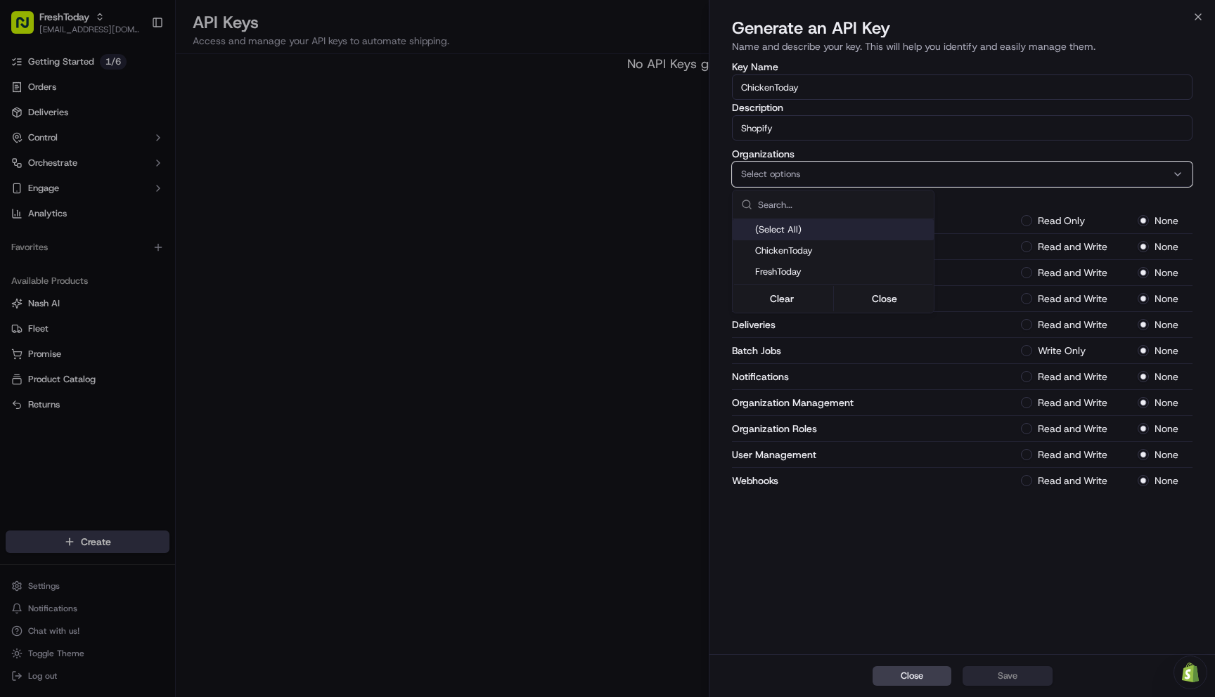
click at [765, 230] on span "(Select All)" at bounding box center [778, 230] width 46 height 13
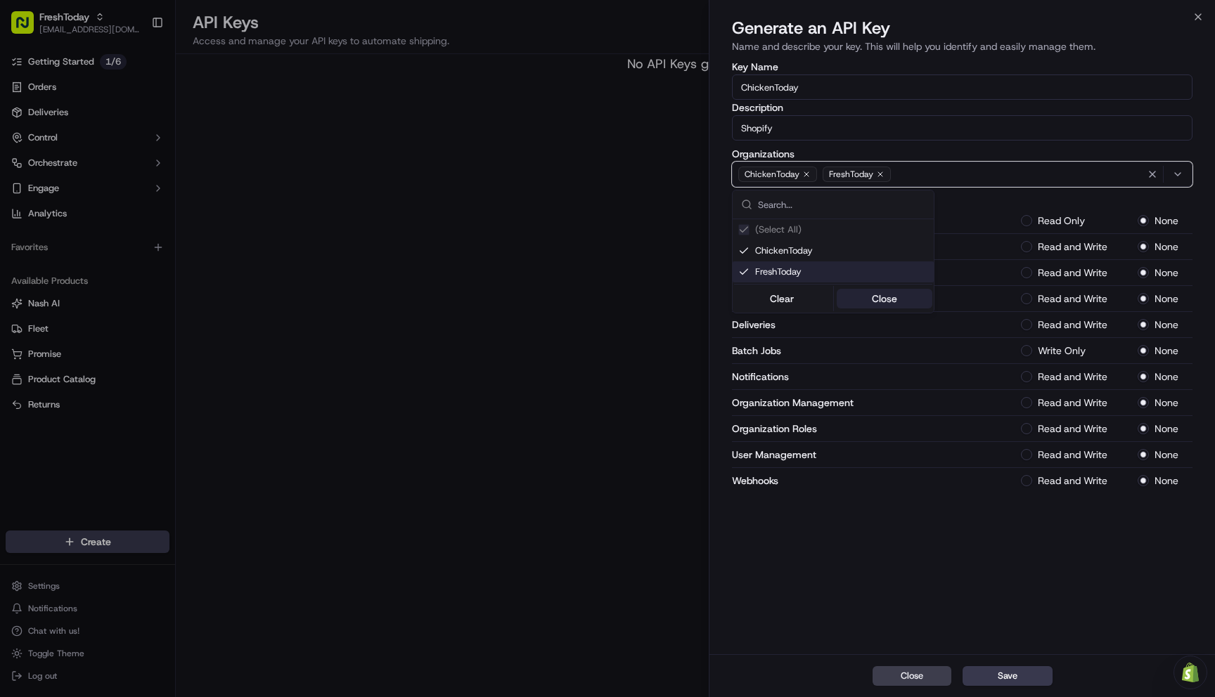
click at [875, 297] on button "Close" at bounding box center [884, 299] width 96 height 20
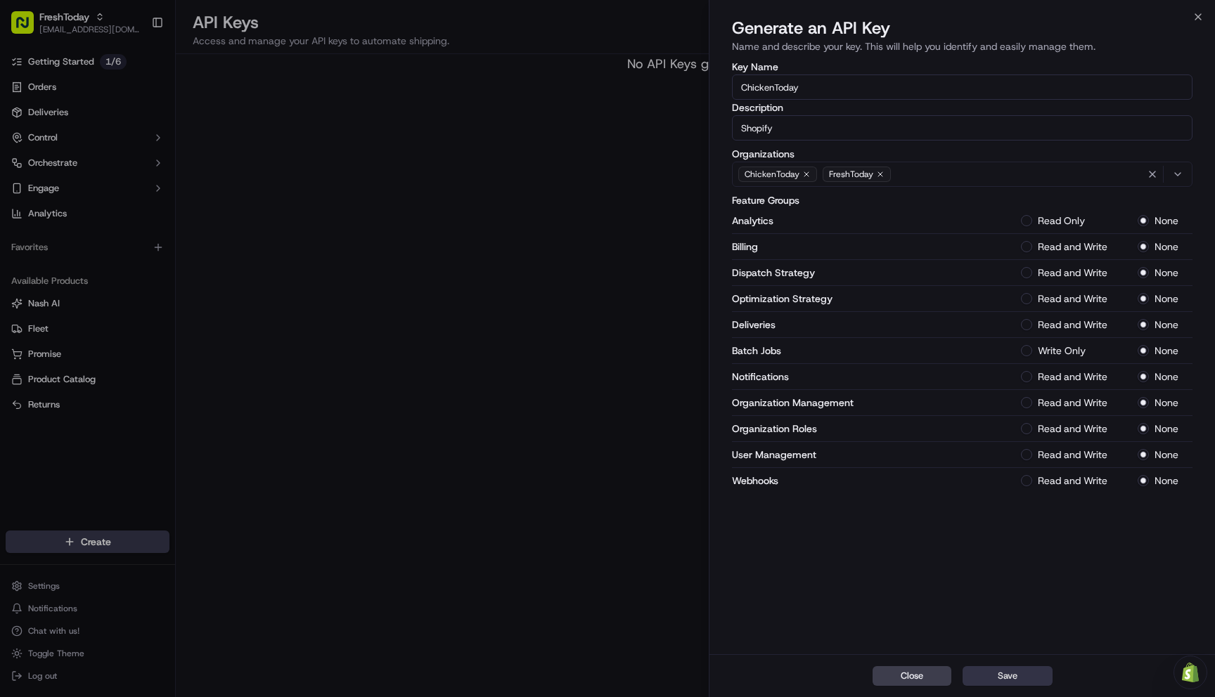
click at [1007, 677] on button "Save" at bounding box center [1007, 676] width 90 height 20
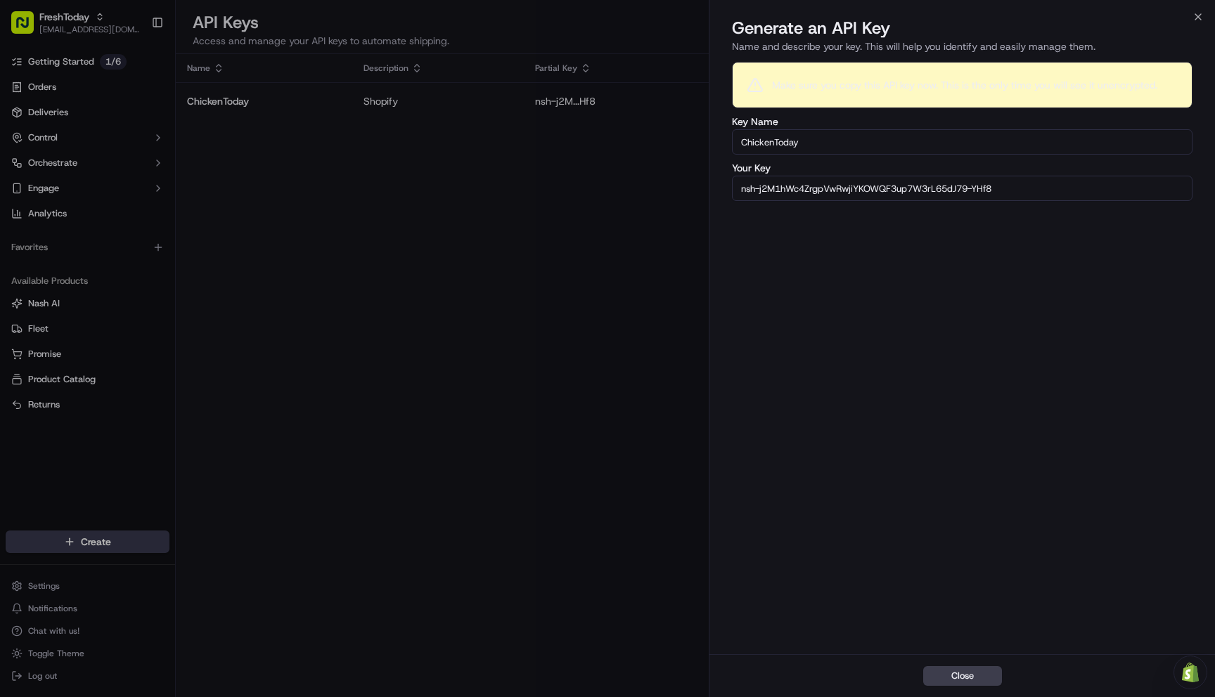
click at [815, 190] on input "nsh-j2M1hWc4ZrgpVwRwjiYKOWQF3up7W3rL65dJ79-YHf8" at bounding box center [962, 188] width 460 height 25
click at [960, 681] on button "Close" at bounding box center [962, 676] width 79 height 20
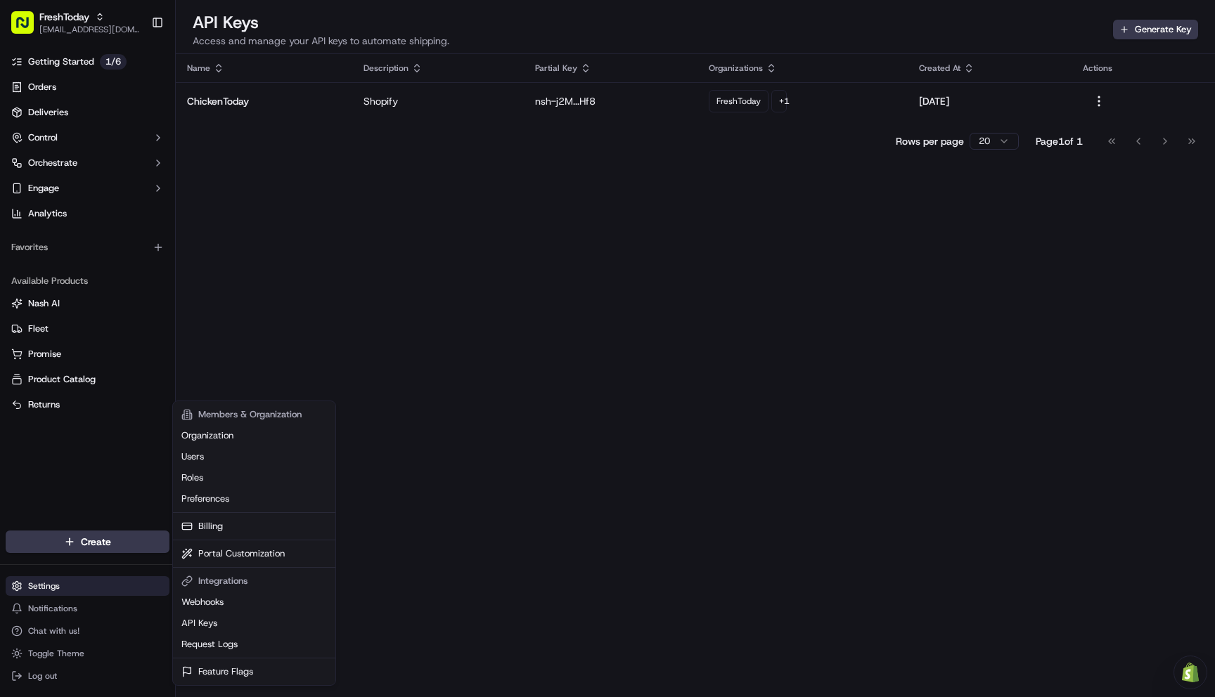
click at [55, 584] on html "FreshToday [EMAIL_ADDRESS][DOMAIN_NAME] Toggle Sidebar Getting Started 1 / 6 Or…" at bounding box center [607, 348] width 1215 height 697
click at [226, 609] on link "Webhooks" at bounding box center [254, 602] width 157 height 21
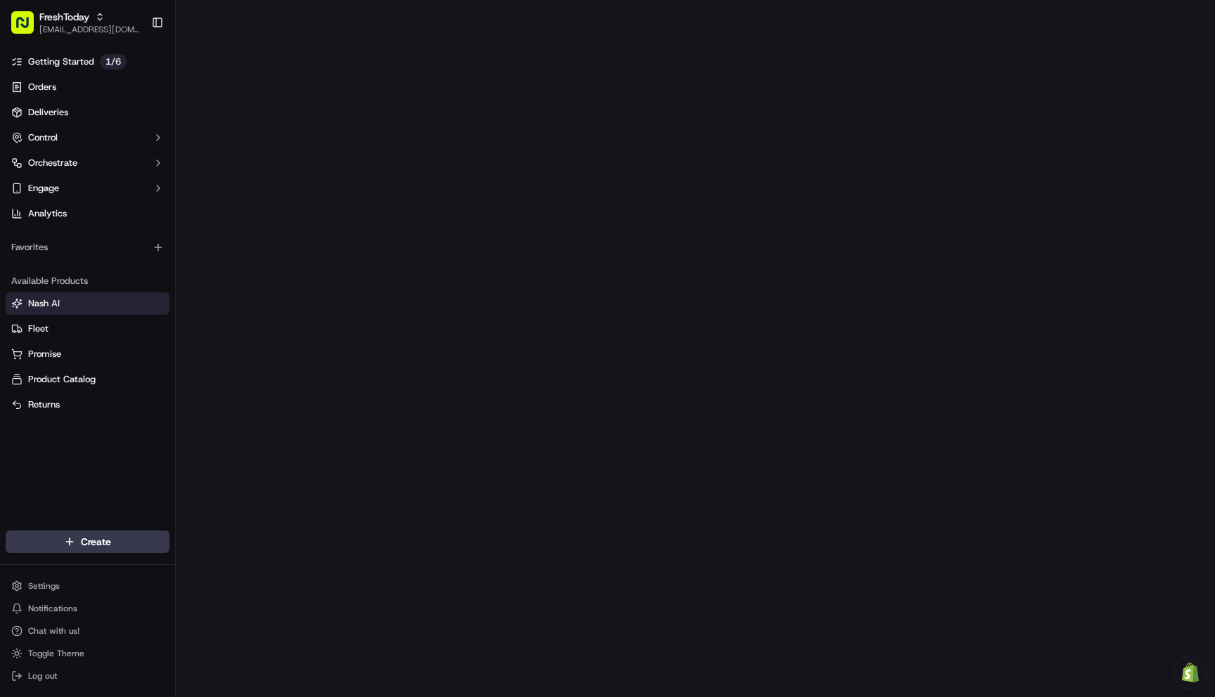
click at [39, 299] on span "Nash AI" at bounding box center [44, 303] width 32 height 13
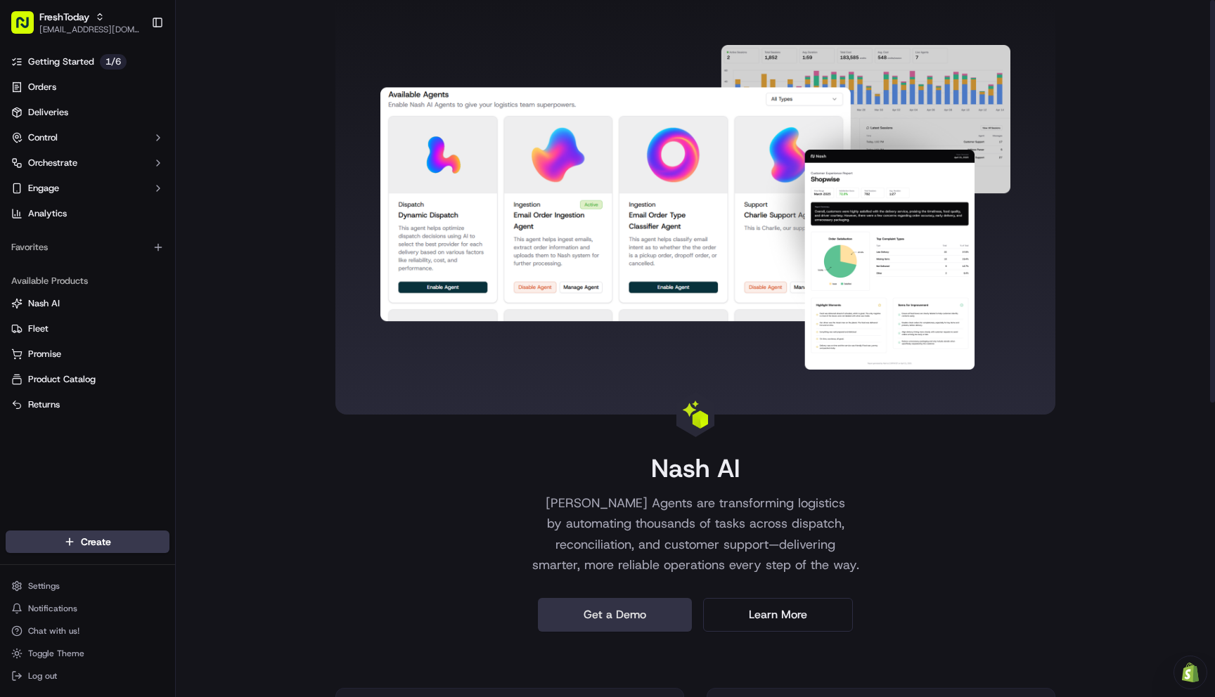
click at [635, 614] on link "Get a Demo" at bounding box center [615, 615] width 154 height 34
click at [778, 615] on link "Learn More" at bounding box center [778, 615] width 150 height 34
click at [59, 631] on span "Chat with us!" at bounding box center [53, 631] width 51 height 11
